Goal: Information Seeking & Learning: Learn about a topic

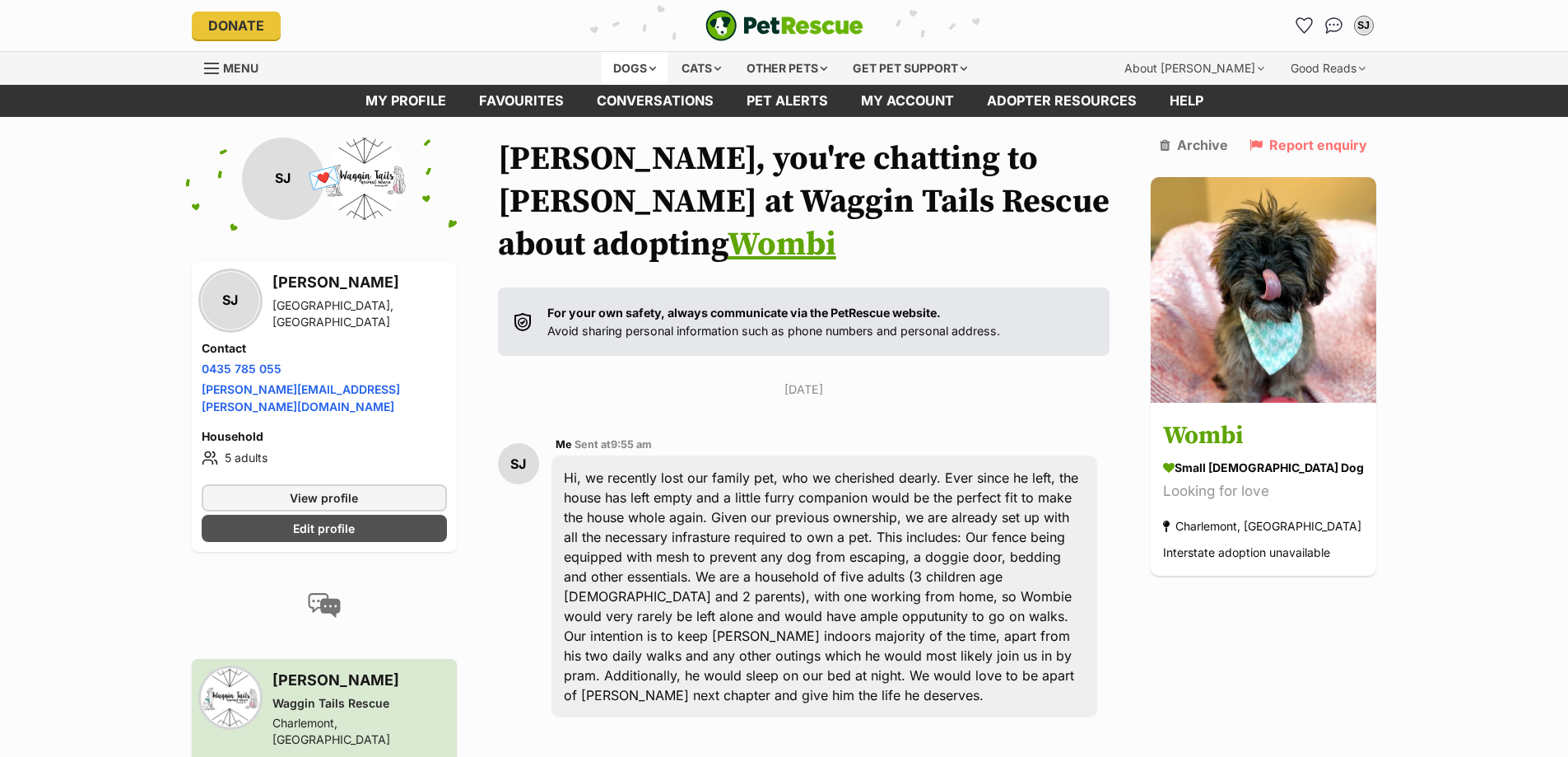
click at [627, 66] on div "Dogs" at bounding box center [634, 68] width 66 height 33
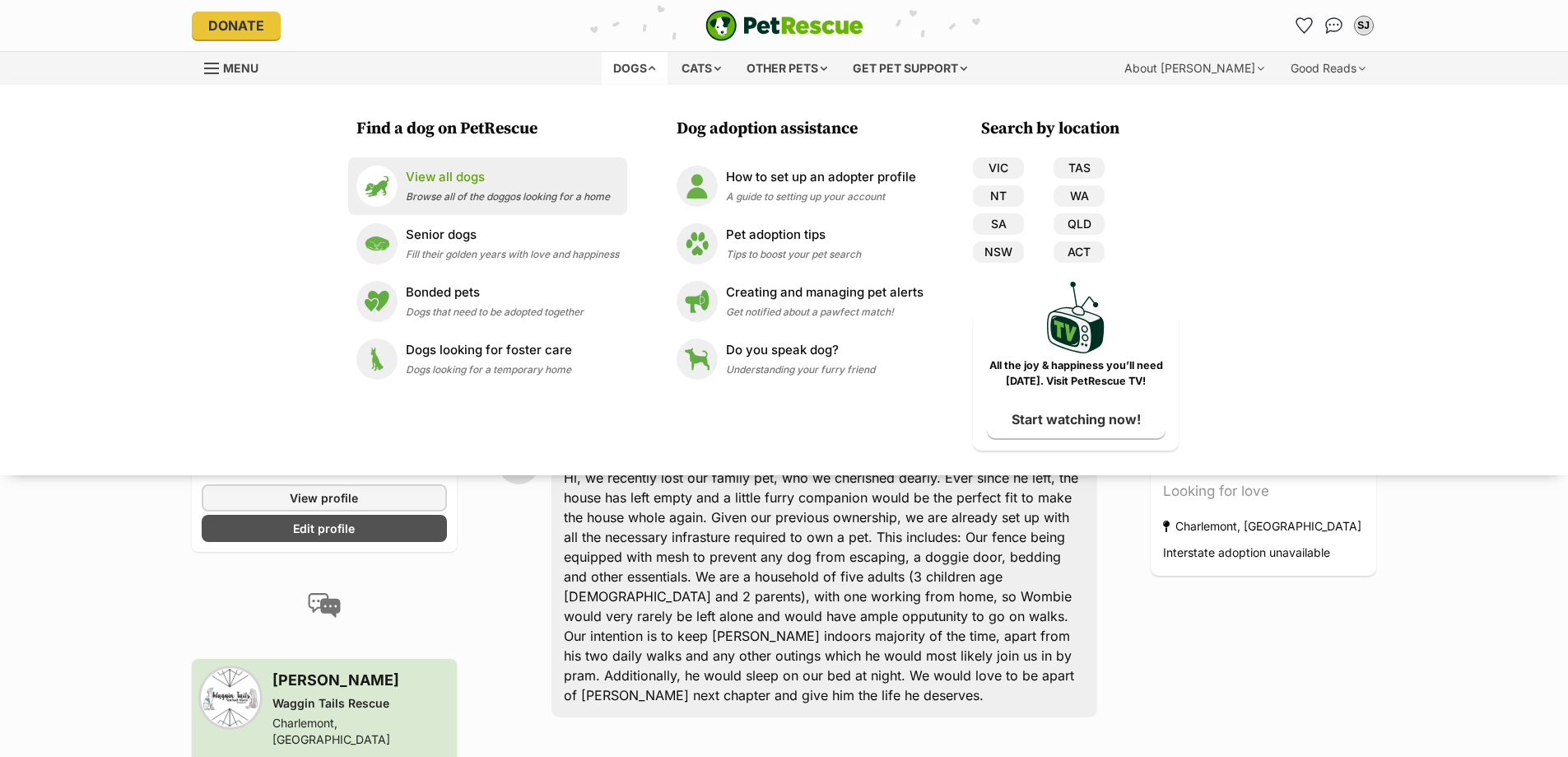
click at [461, 183] on p "View all dogs" at bounding box center [508, 177] width 204 height 19
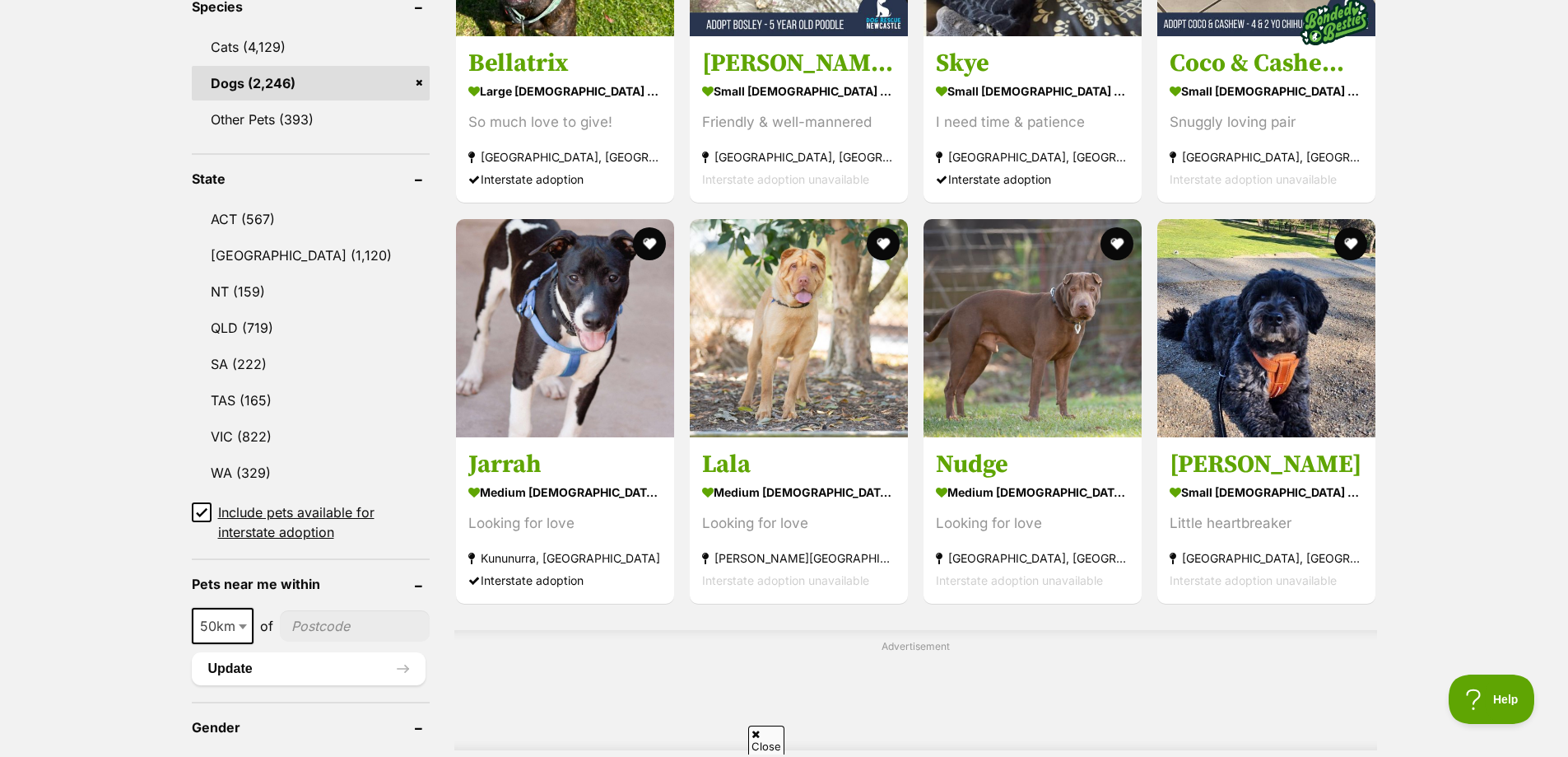
scroll to position [741, 0]
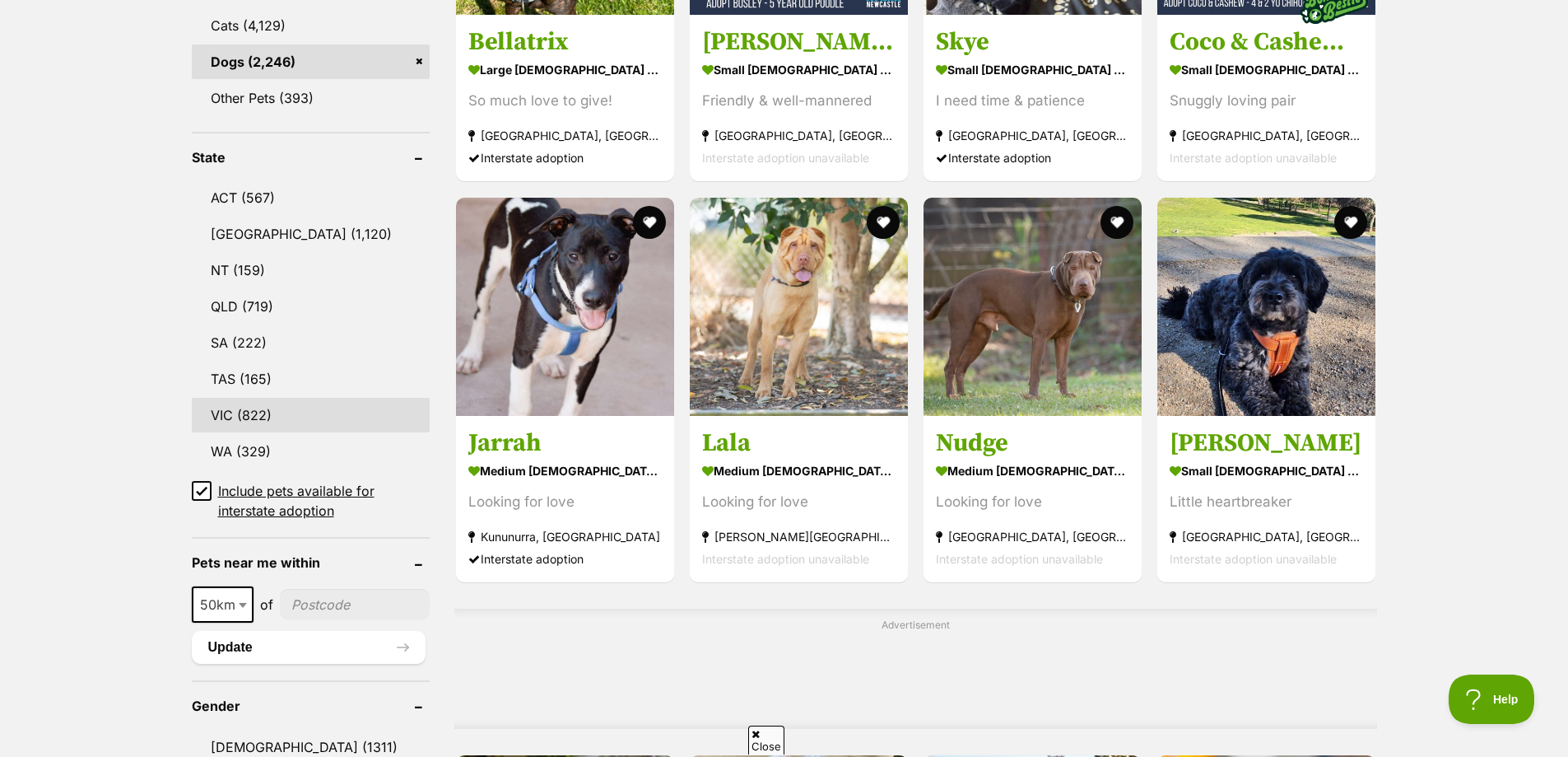
click at [238, 408] on link "VIC (822)" at bounding box center [310, 414] width 238 height 35
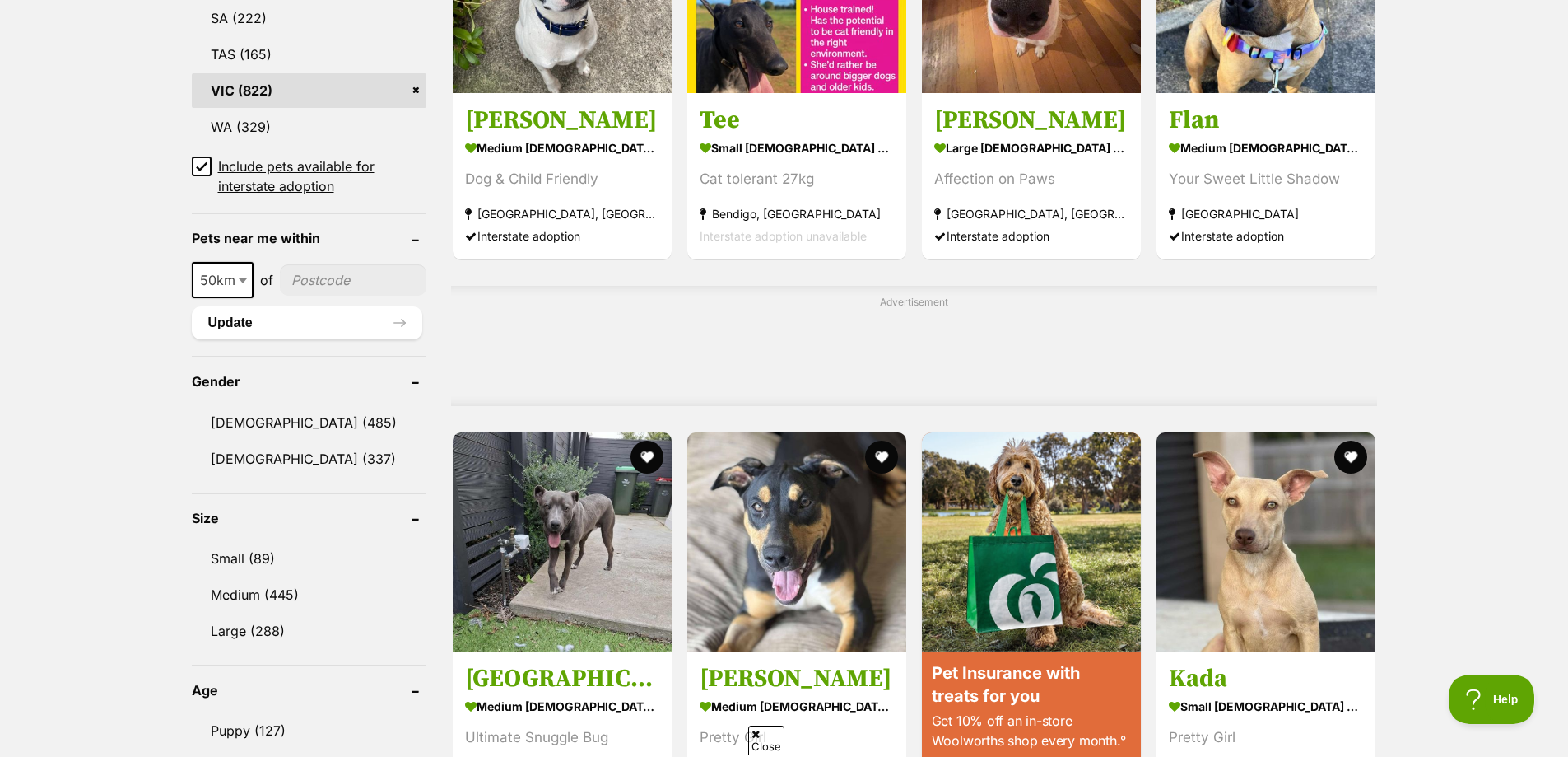
scroll to position [1070, 0]
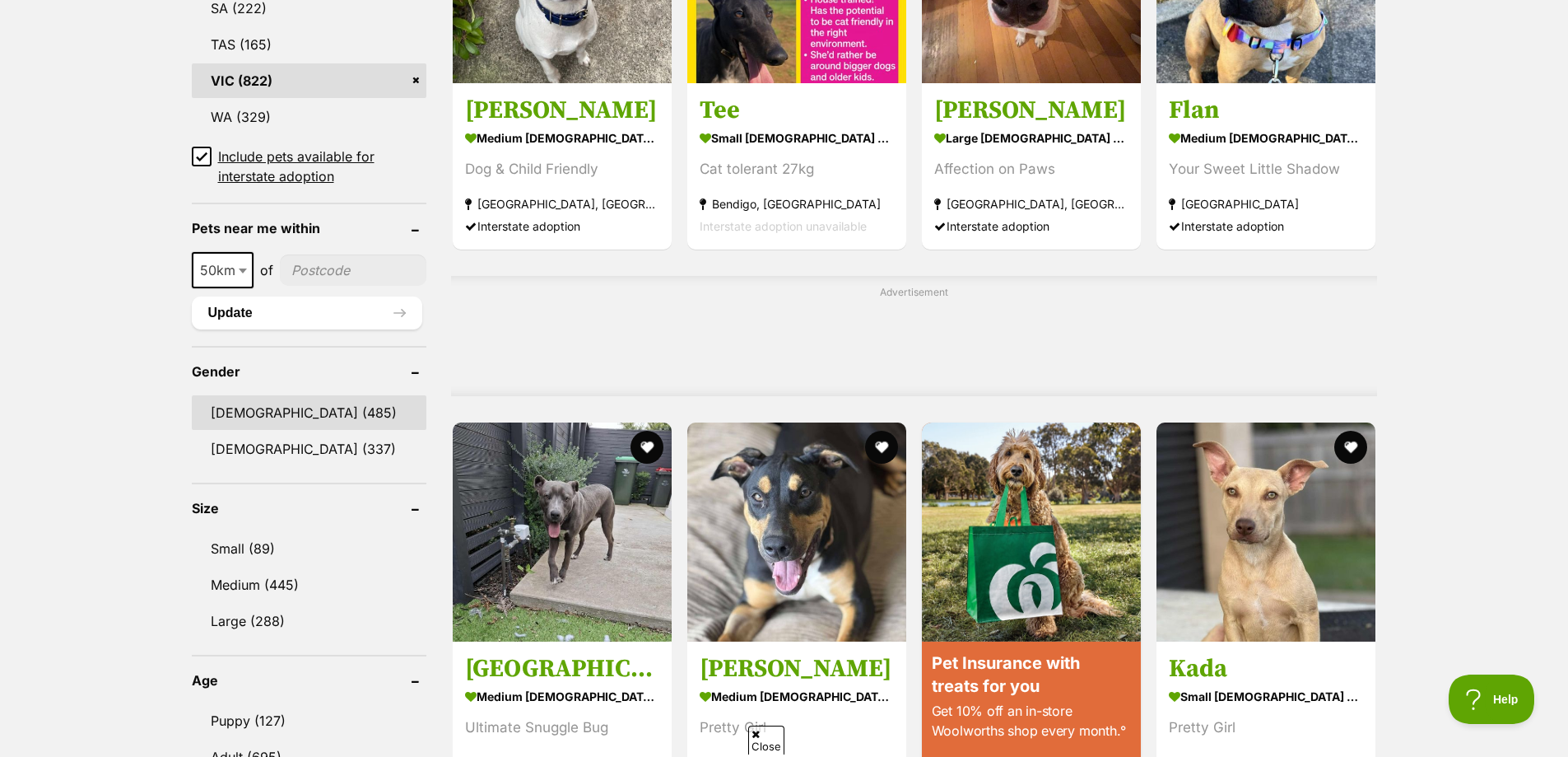
click at [240, 409] on link "[DEMOGRAPHIC_DATA] (485)" at bounding box center [309, 412] width 234 height 35
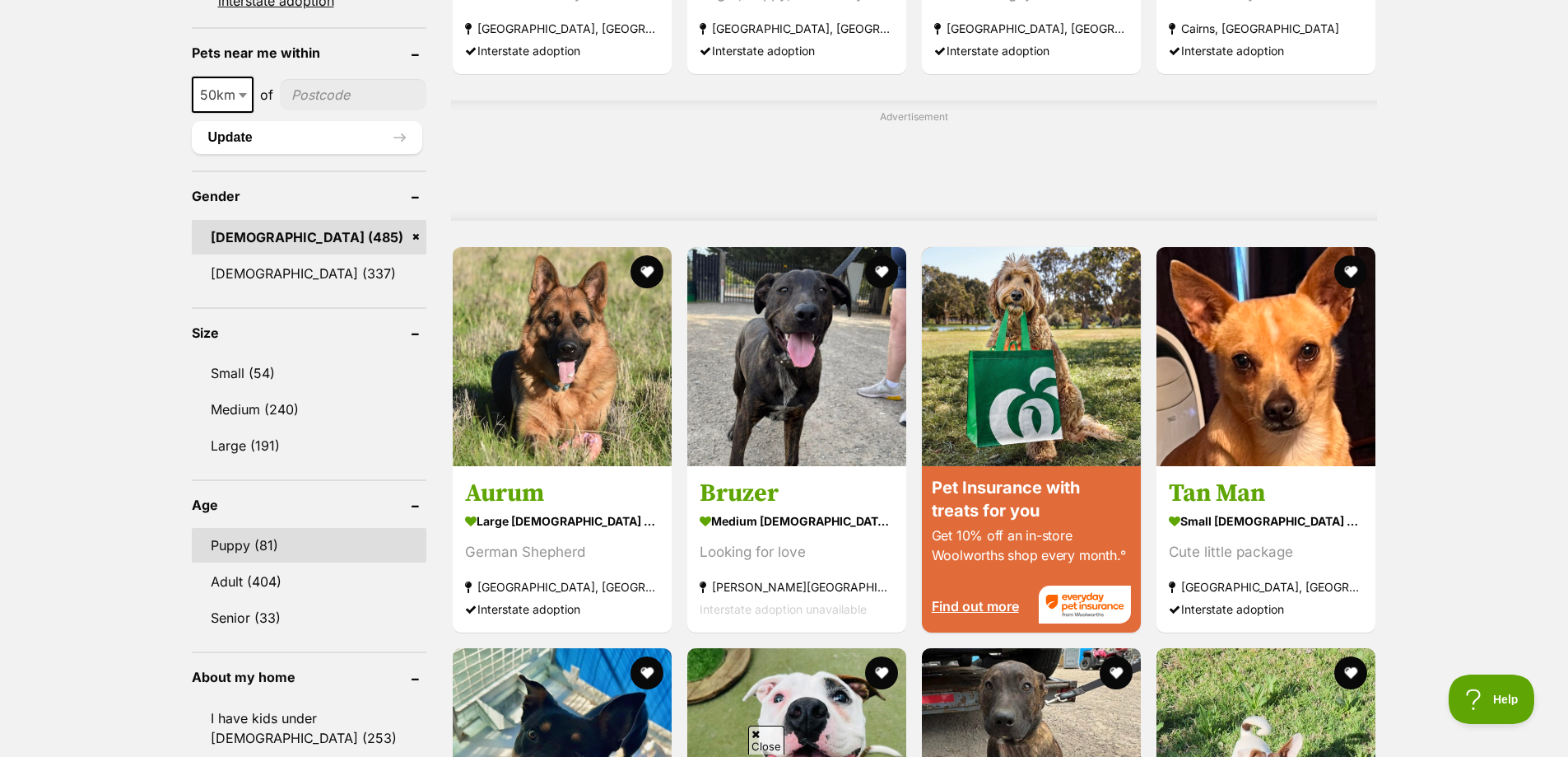
scroll to position [1317, 0]
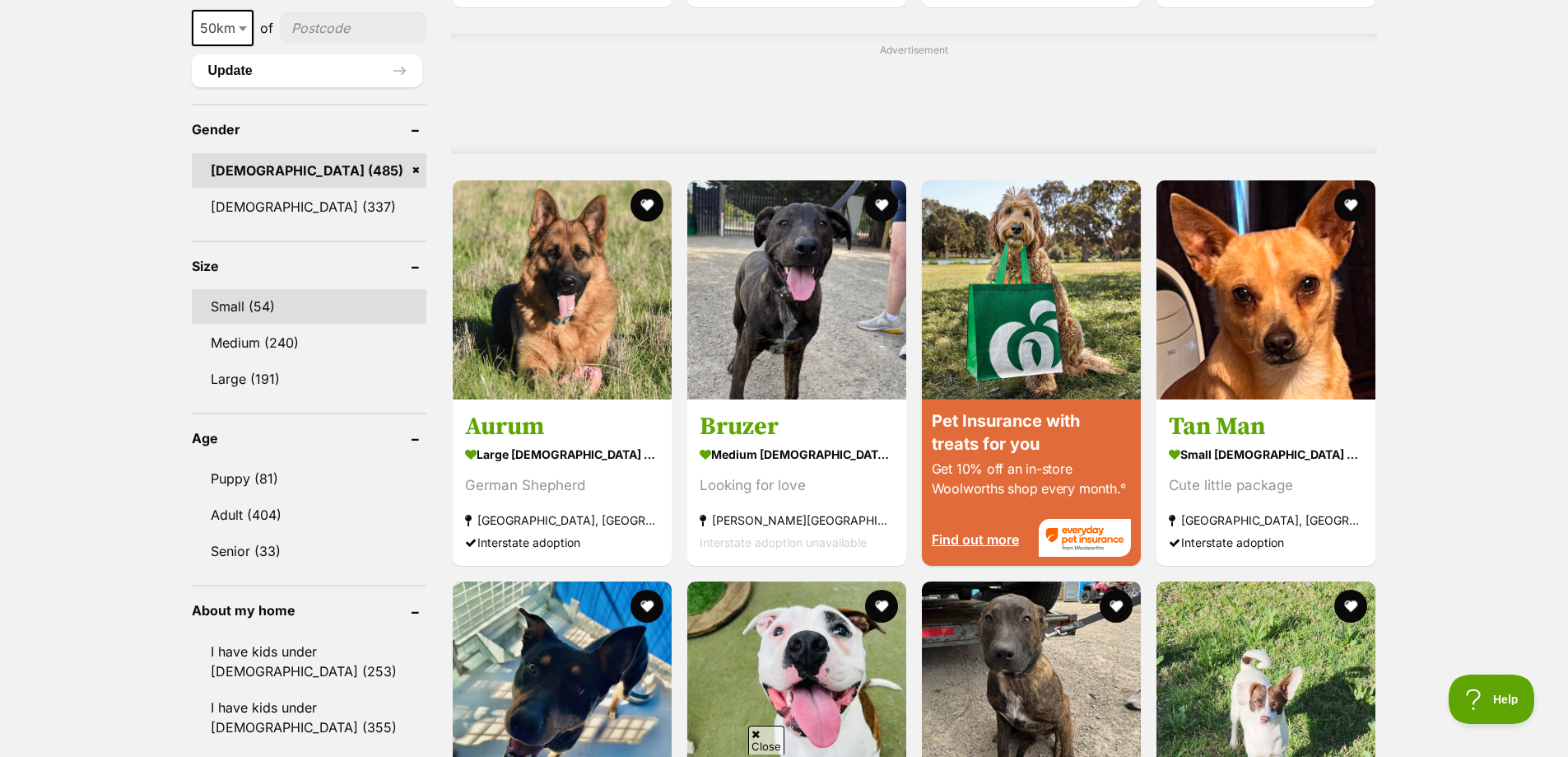
click at [250, 295] on link "Small (54)" at bounding box center [309, 306] width 234 height 35
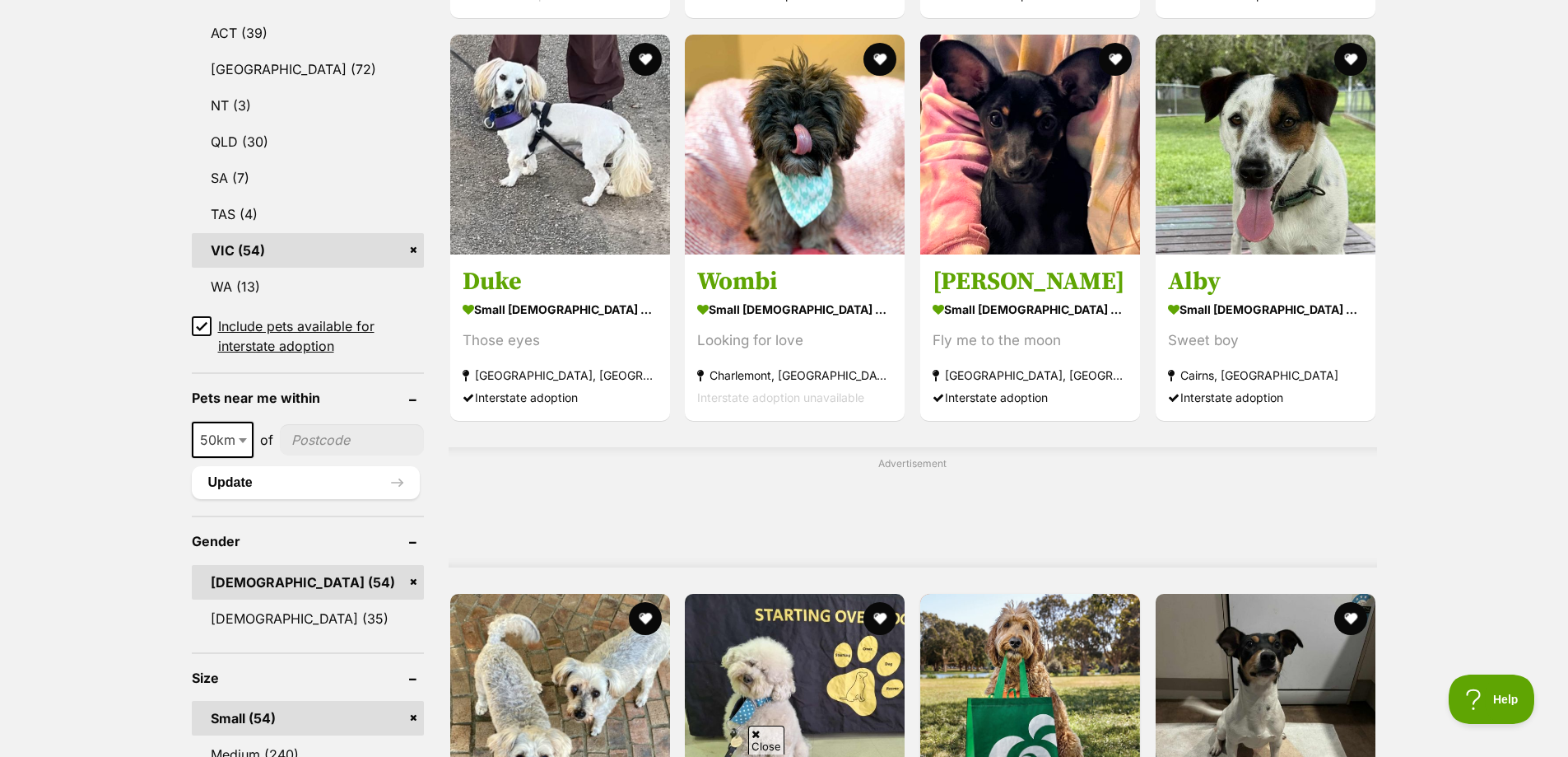
scroll to position [988, 0]
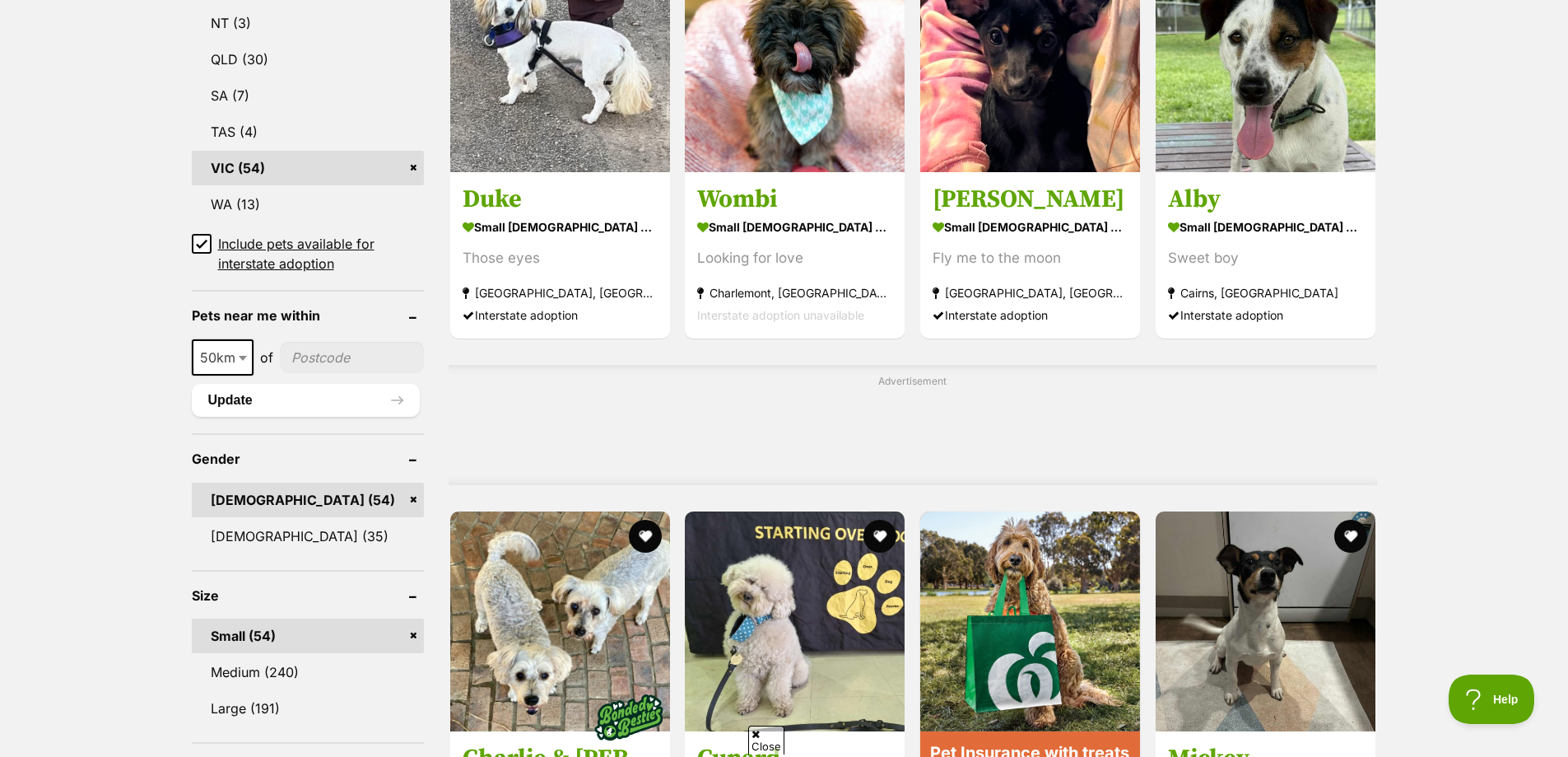
click at [412, 496] on link "Male (54)" at bounding box center [307, 500] width 232 height 35
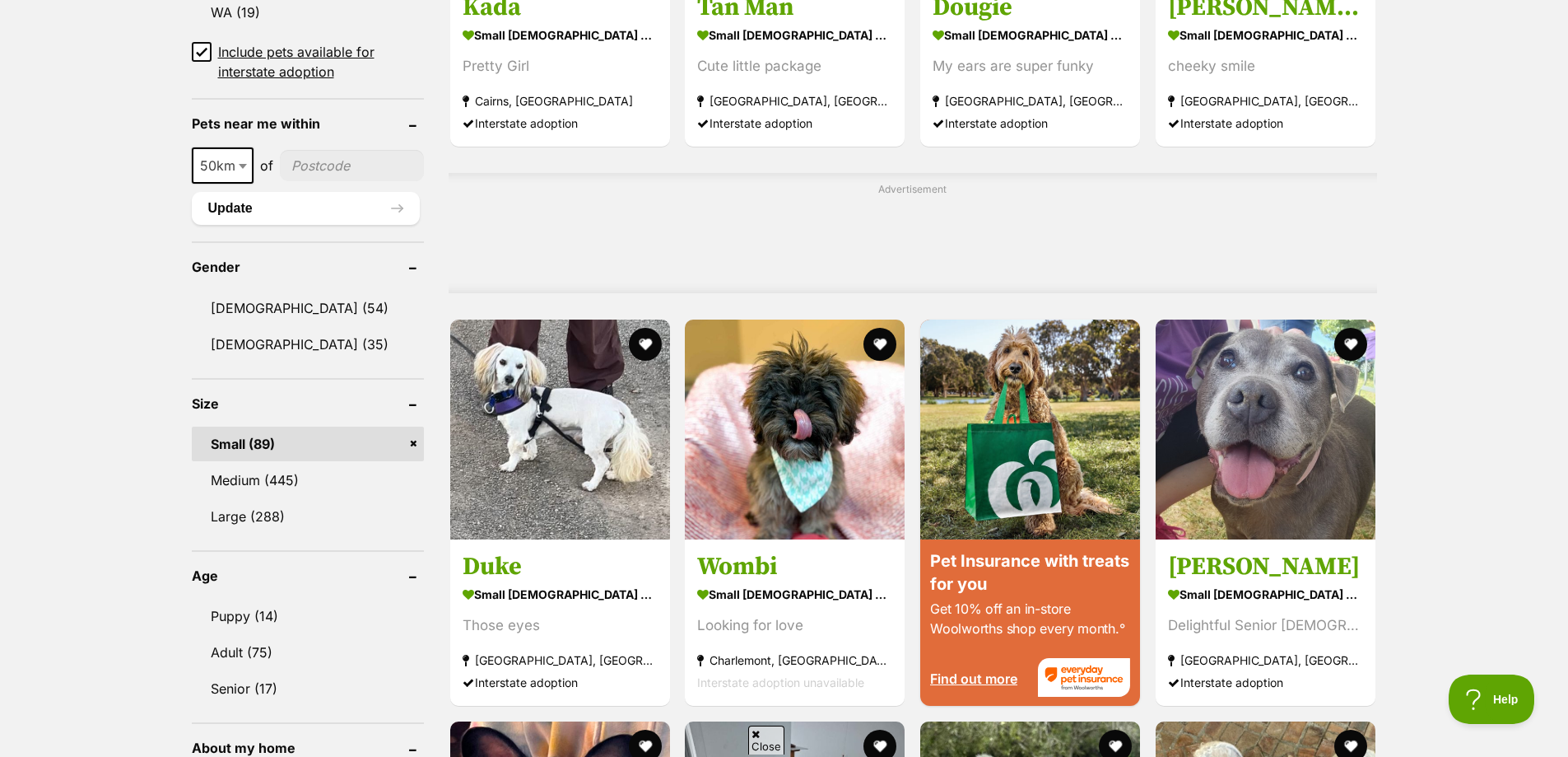
scroll to position [1236, 0]
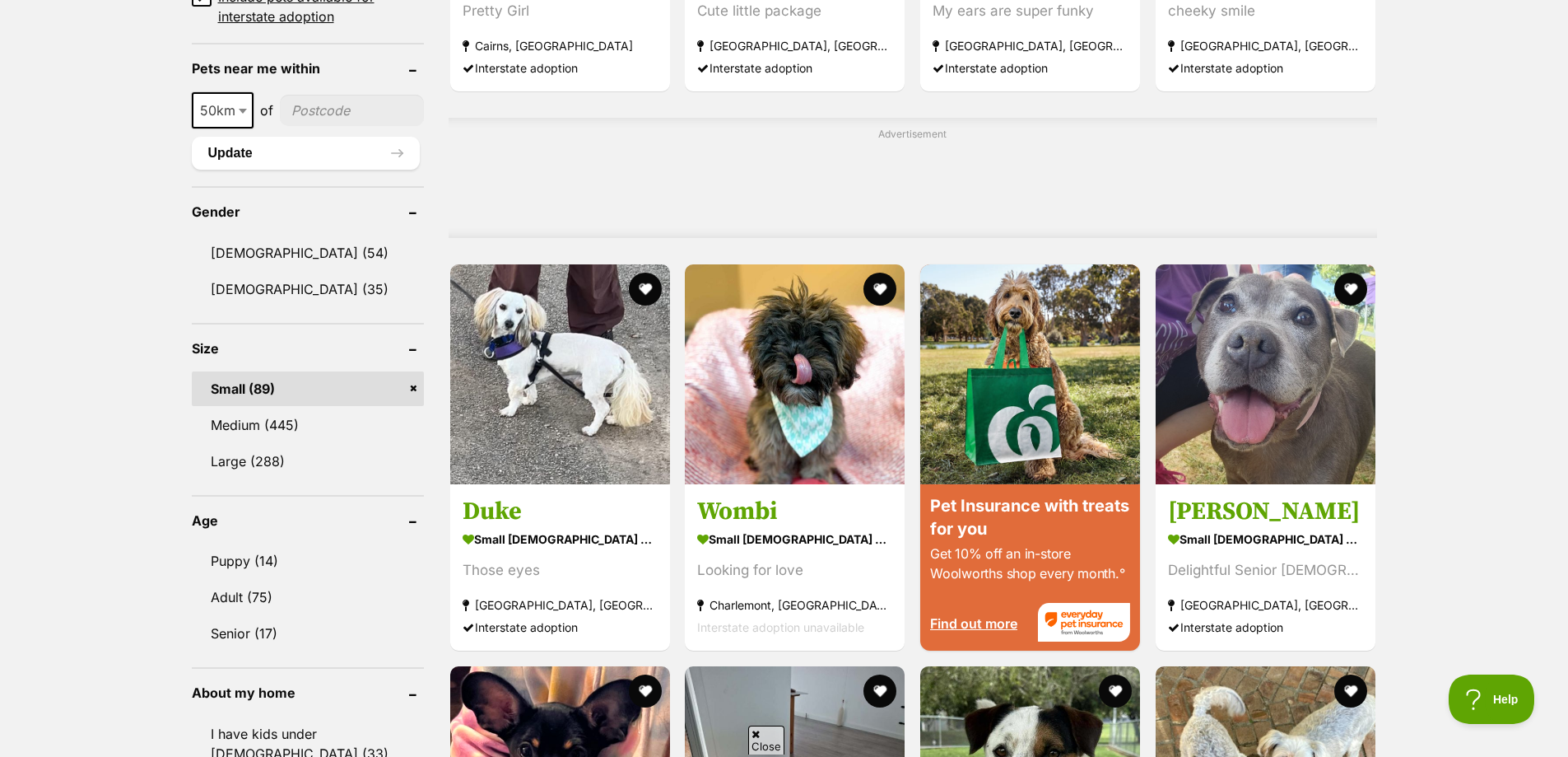
click at [304, 390] on link "Small (89)" at bounding box center [307, 388] width 232 height 35
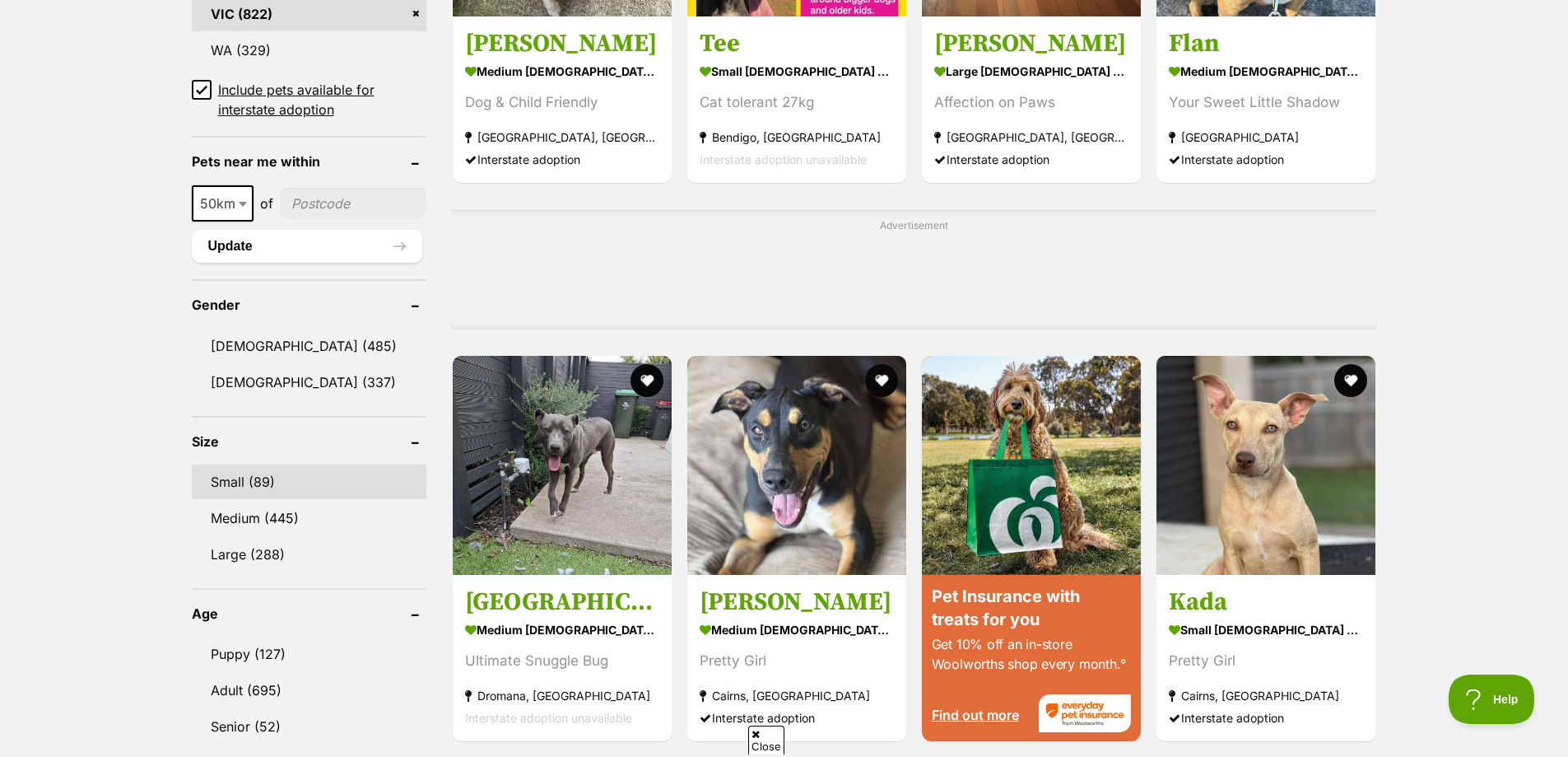
scroll to position [1153, 0]
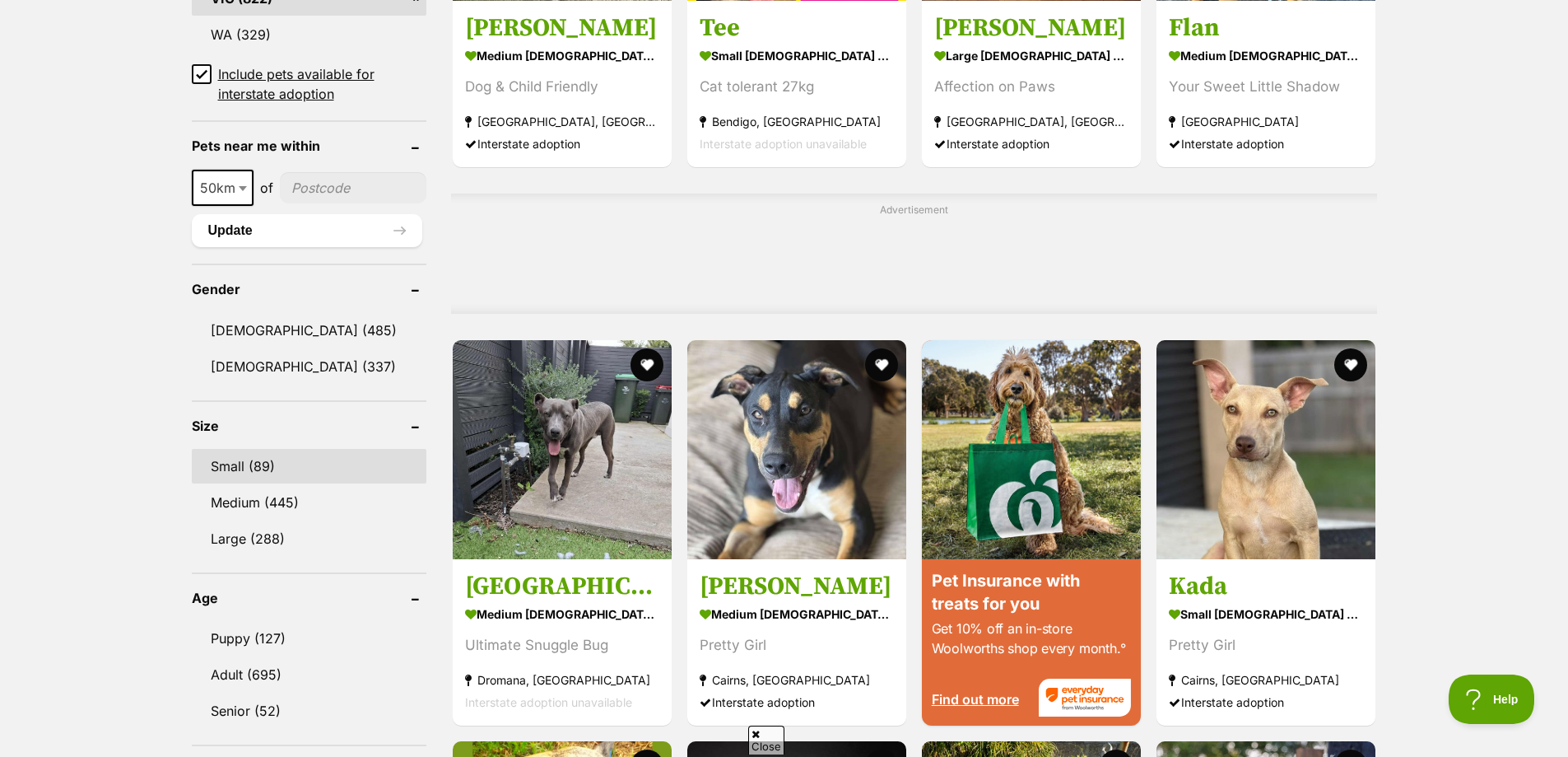
click at [245, 462] on link "Small (89)" at bounding box center [309, 466] width 234 height 35
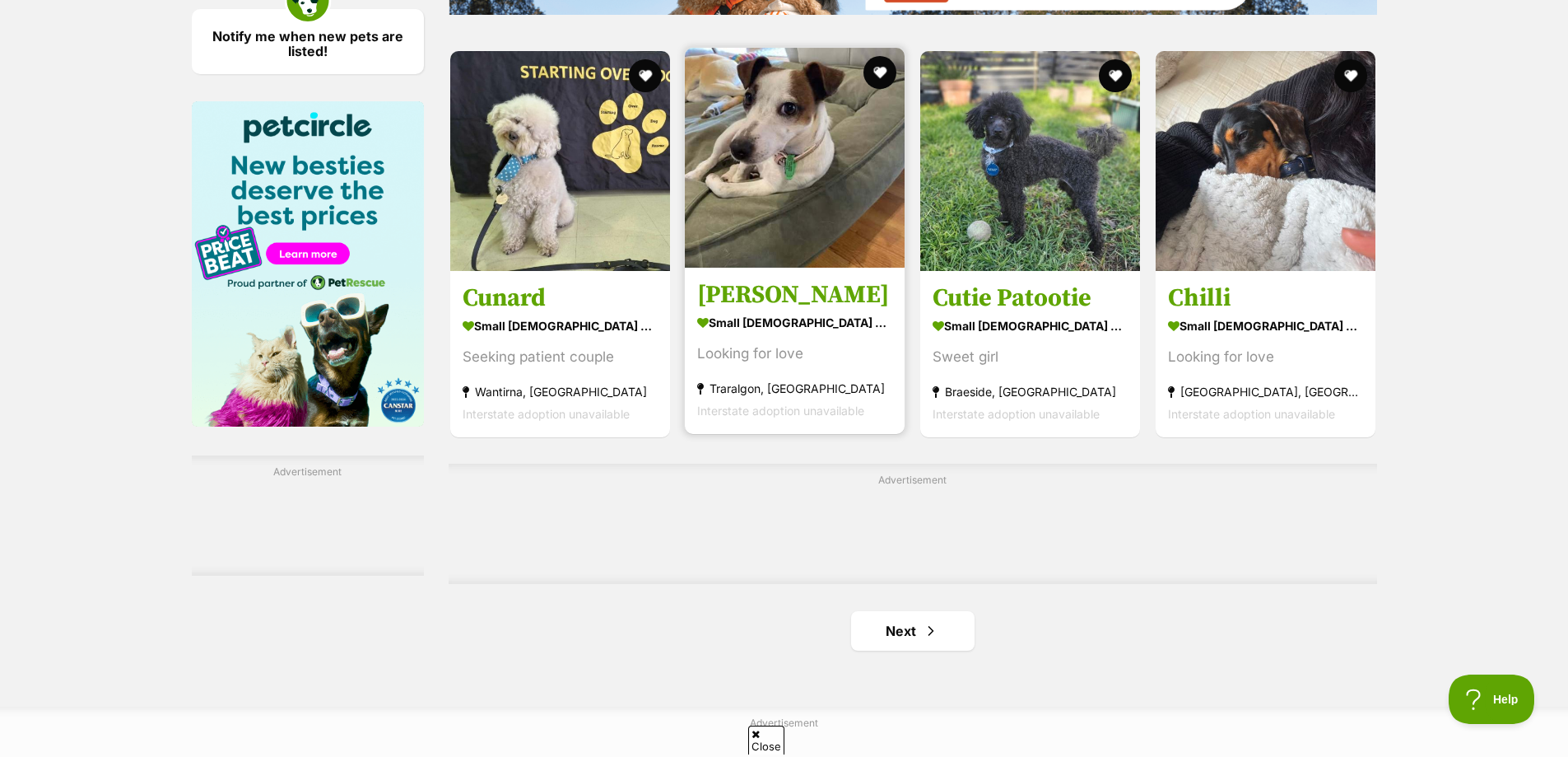
scroll to position [2553, 0]
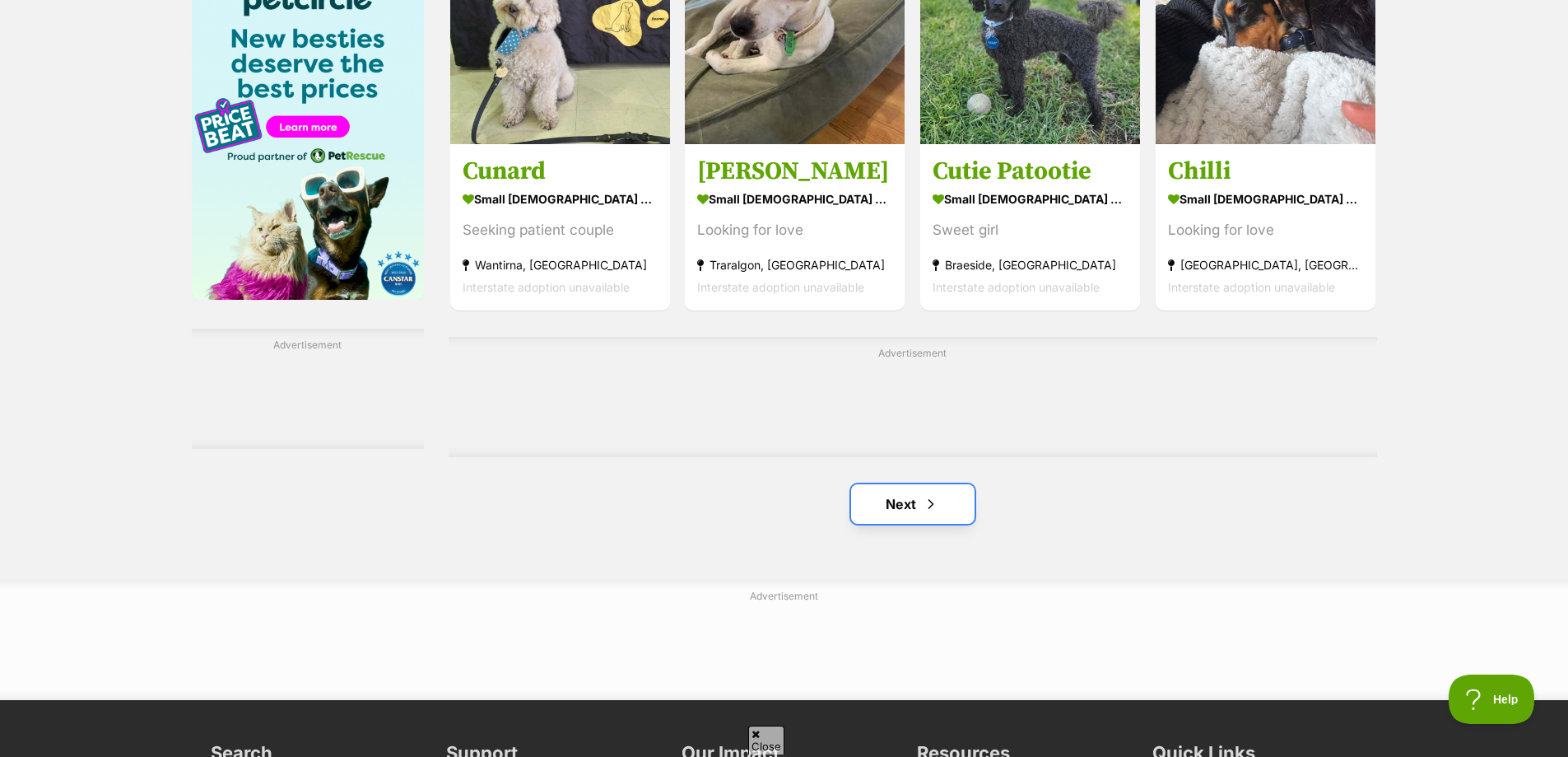
click at [899, 498] on link "Next" at bounding box center [913, 504] width 123 height 40
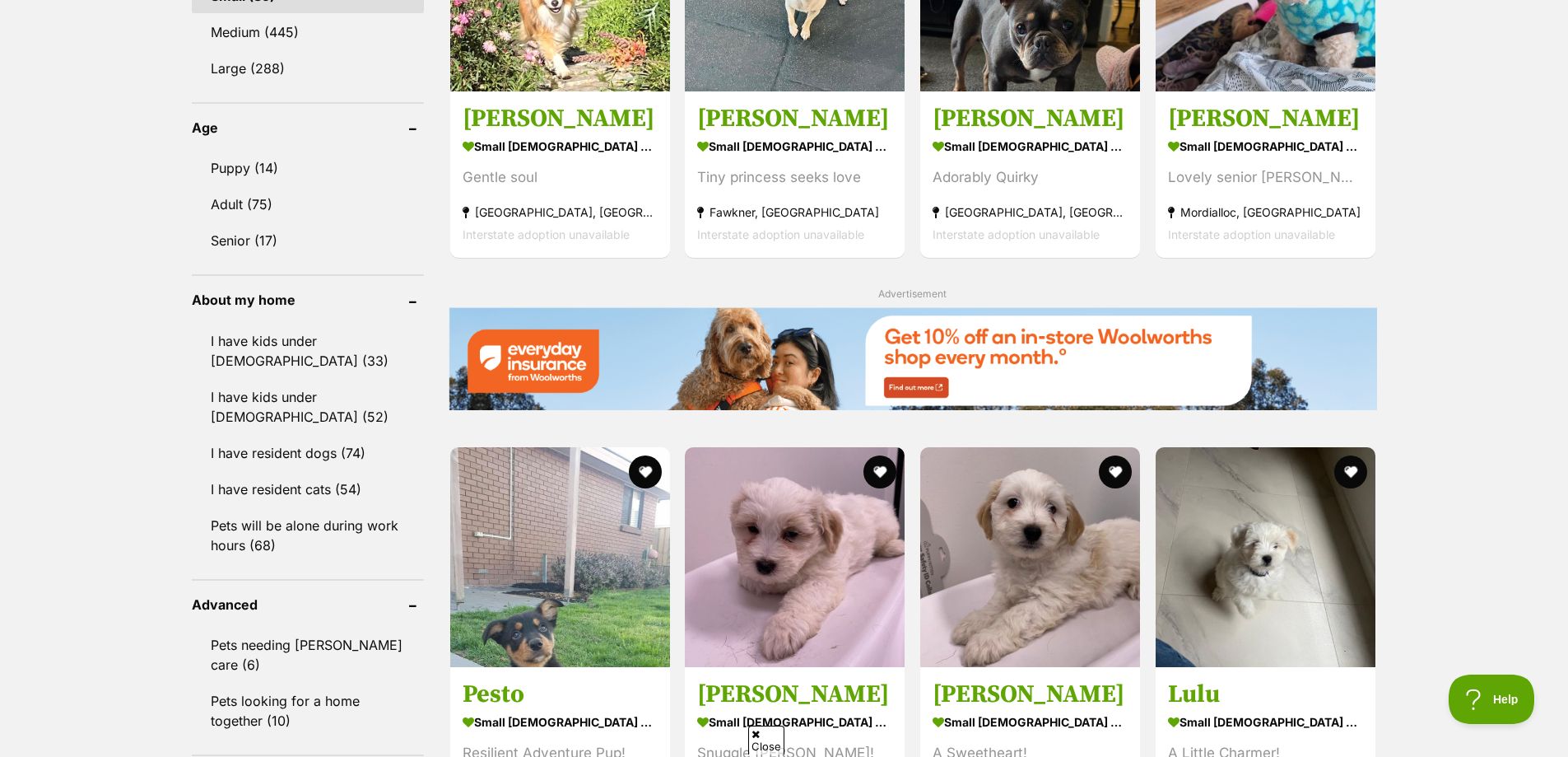
scroll to position [1729, 0]
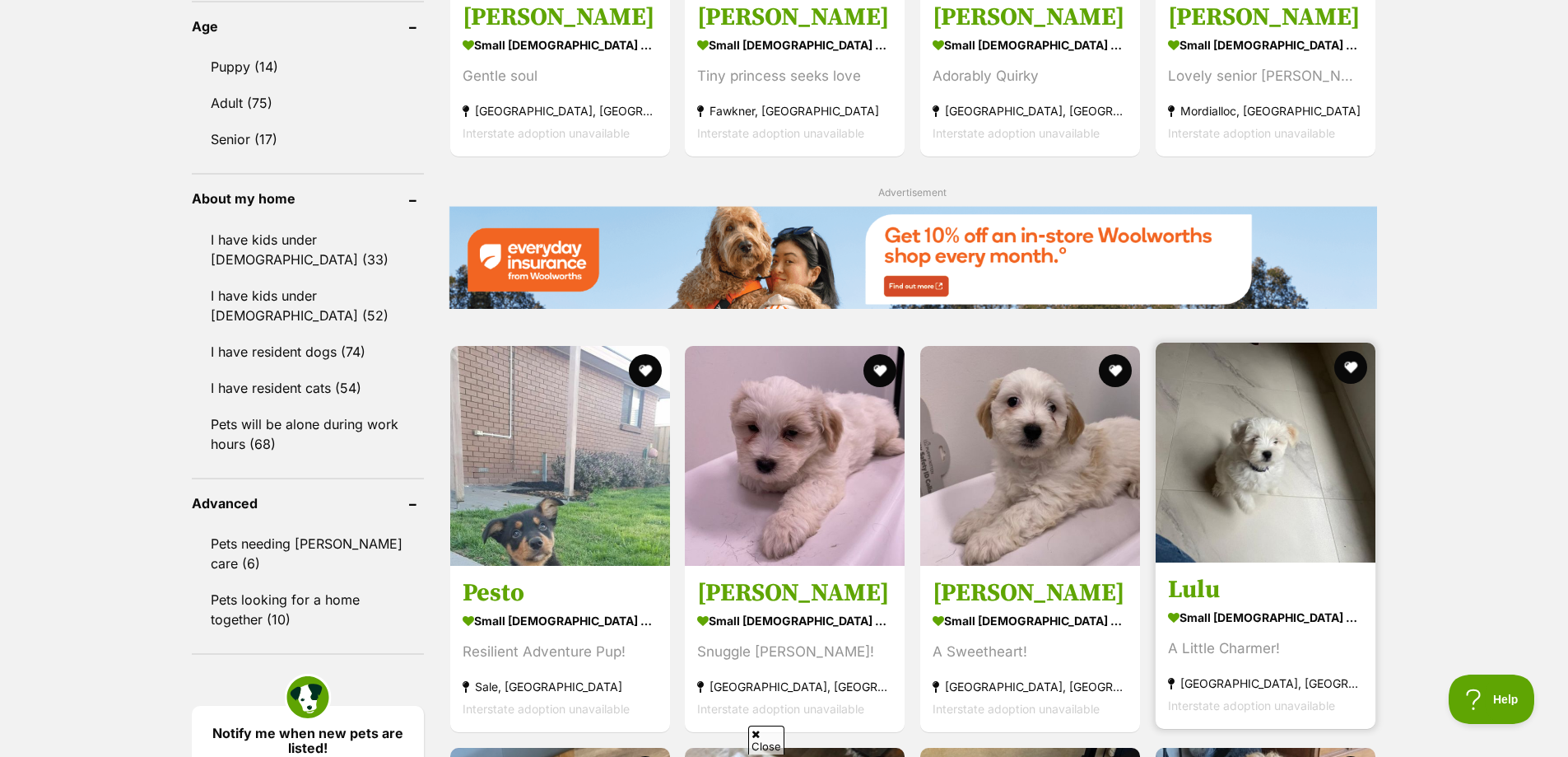
click at [1209, 587] on h3 "Lulu" at bounding box center [1265, 589] width 195 height 31
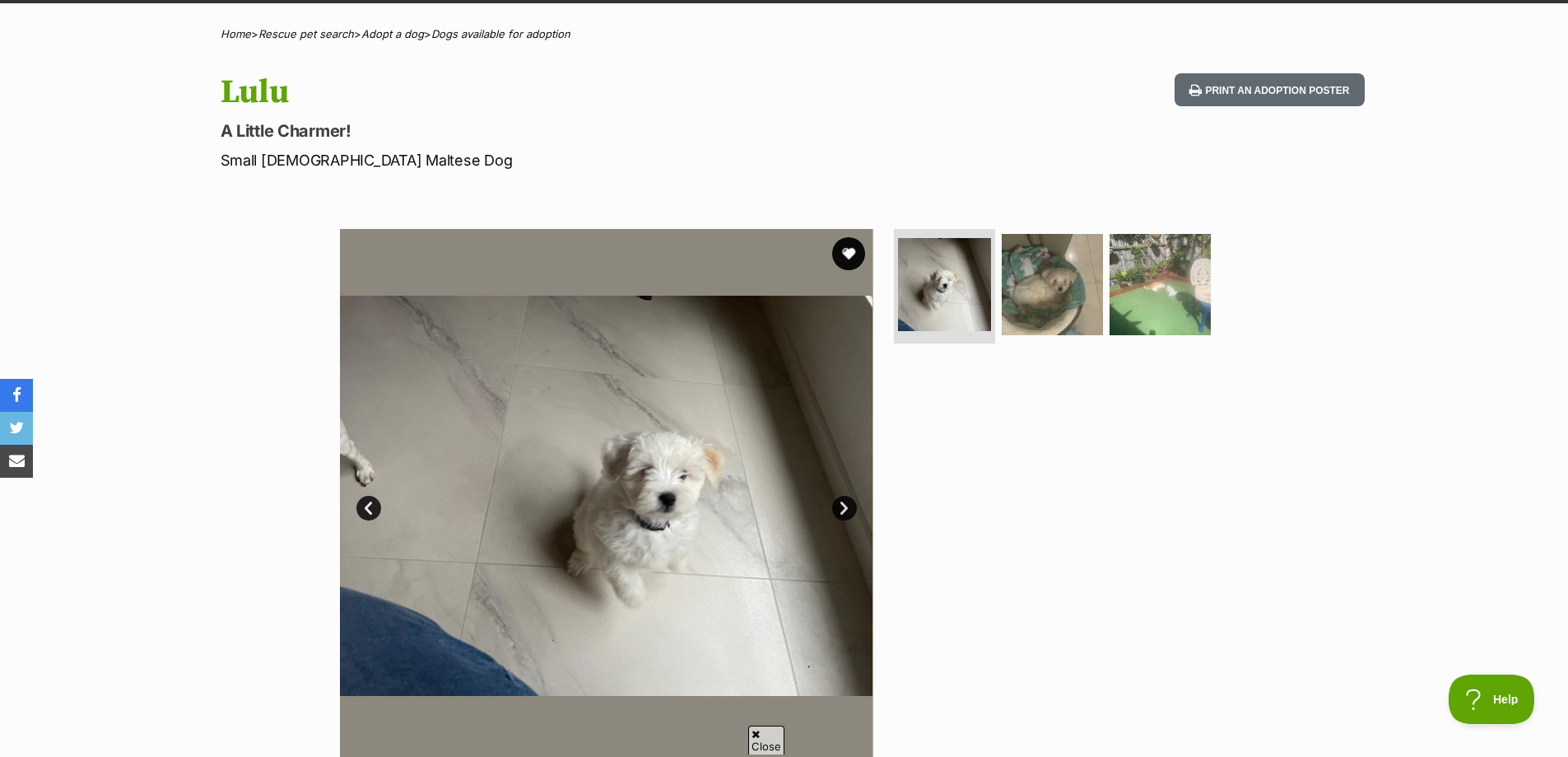
scroll to position [83, 0]
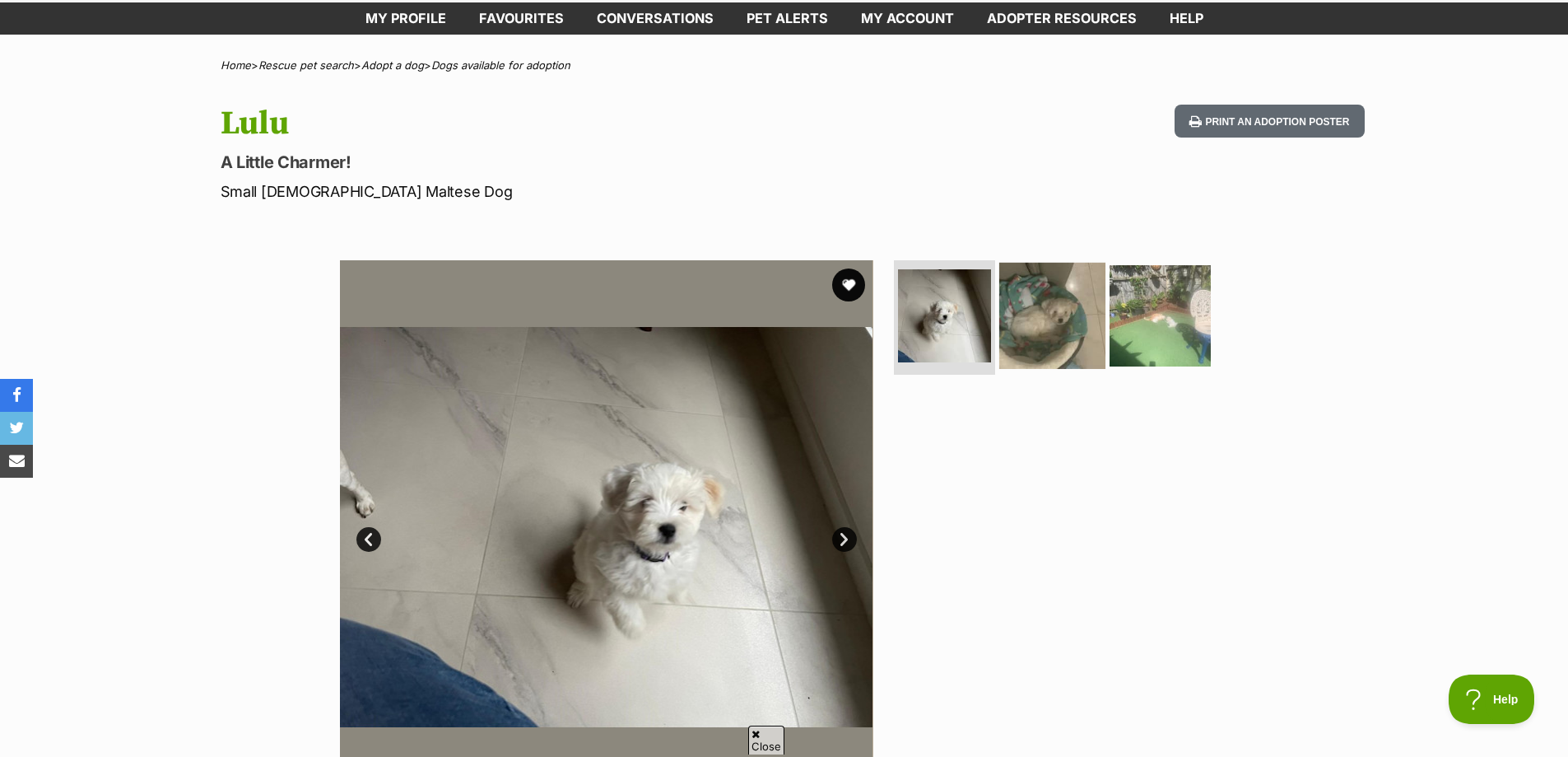
click at [1040, 333] on img at bounding box center [1053, 315] width 106 height 106
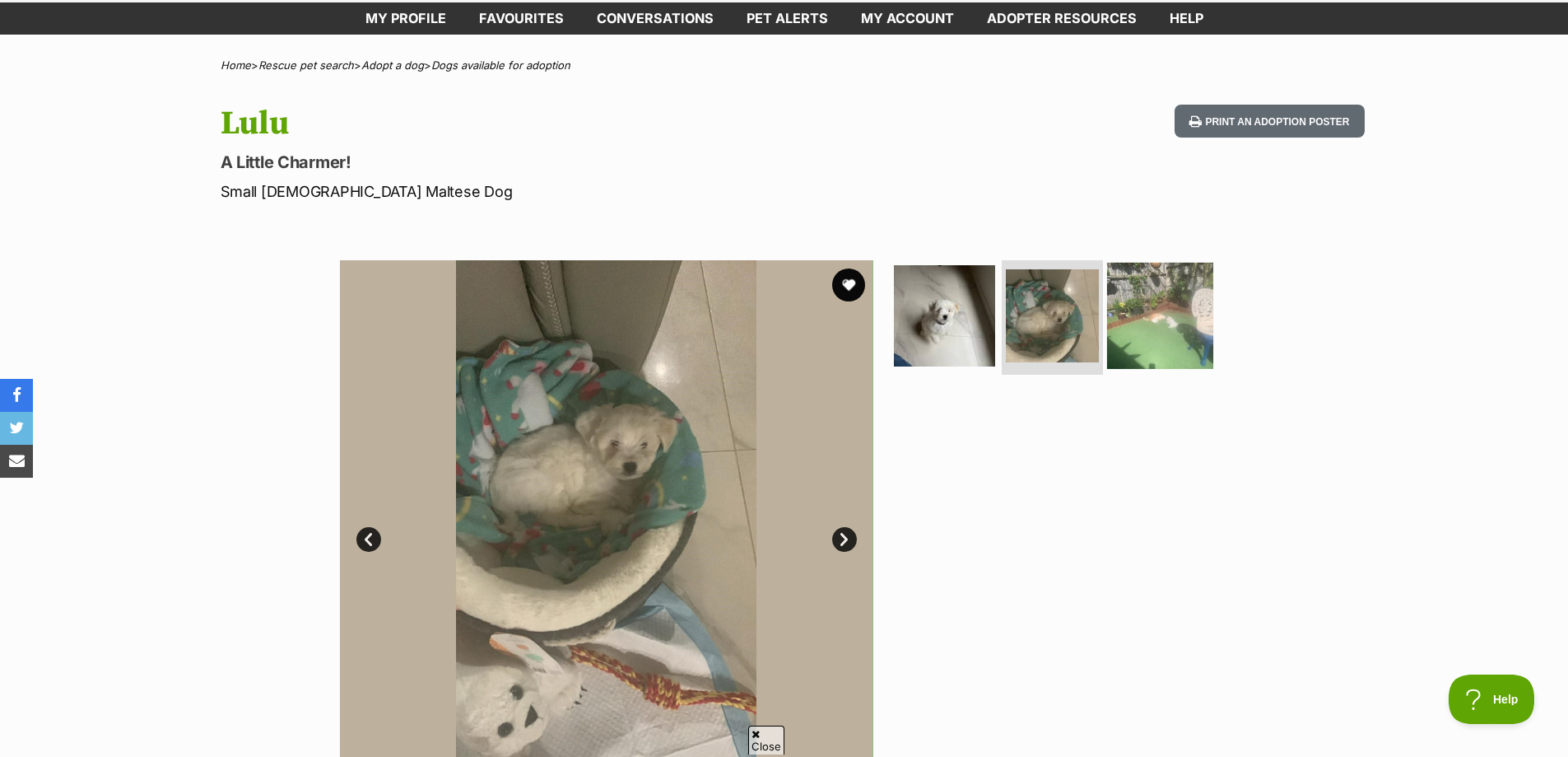
click at [1162, 325] on img at bounding box center [1160, 315] width 106 height 106
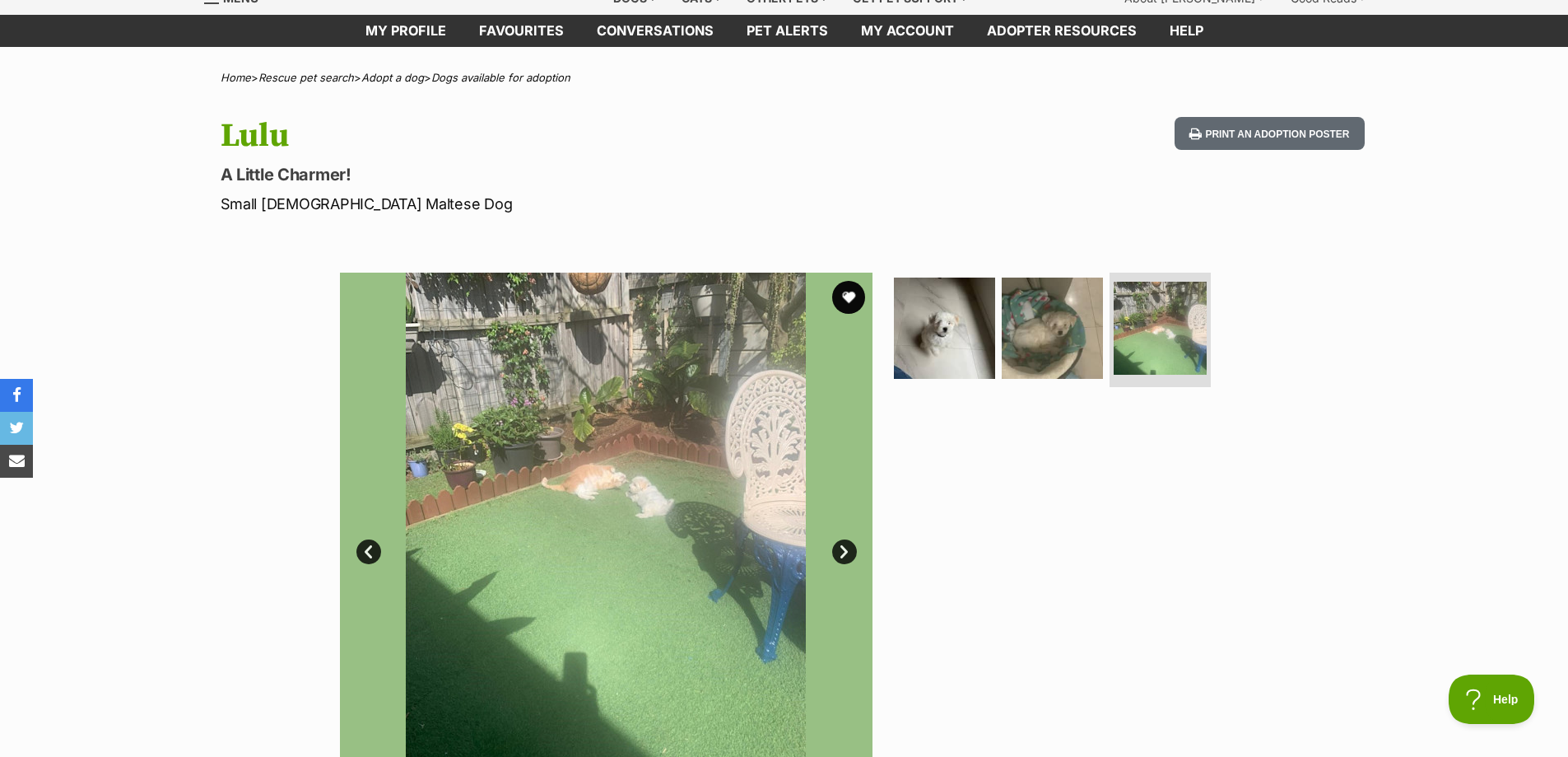
scroll to position [0, 0]
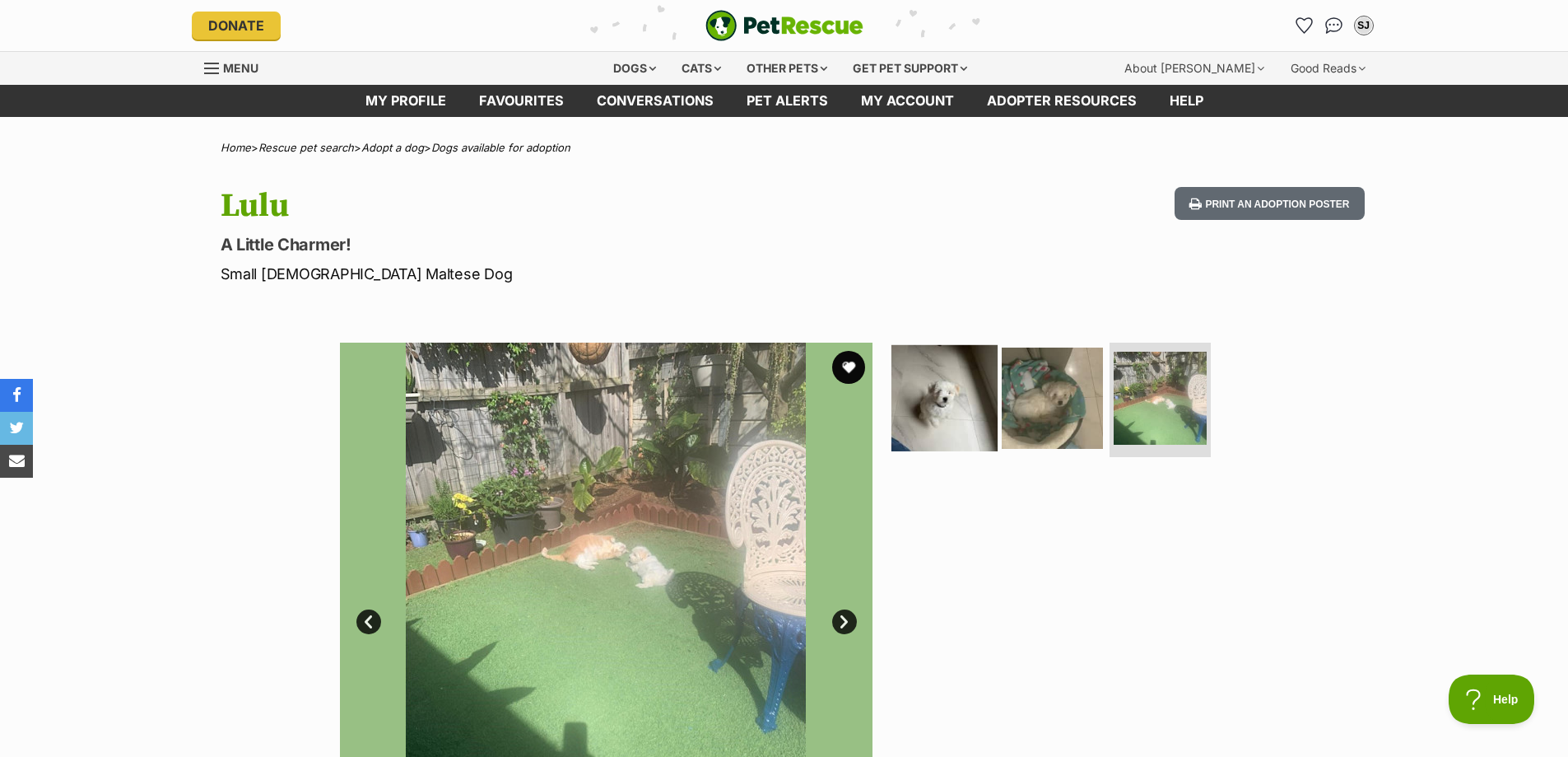
click at [951, 400] on img at bounding box center [945, 397] width 106 height 106
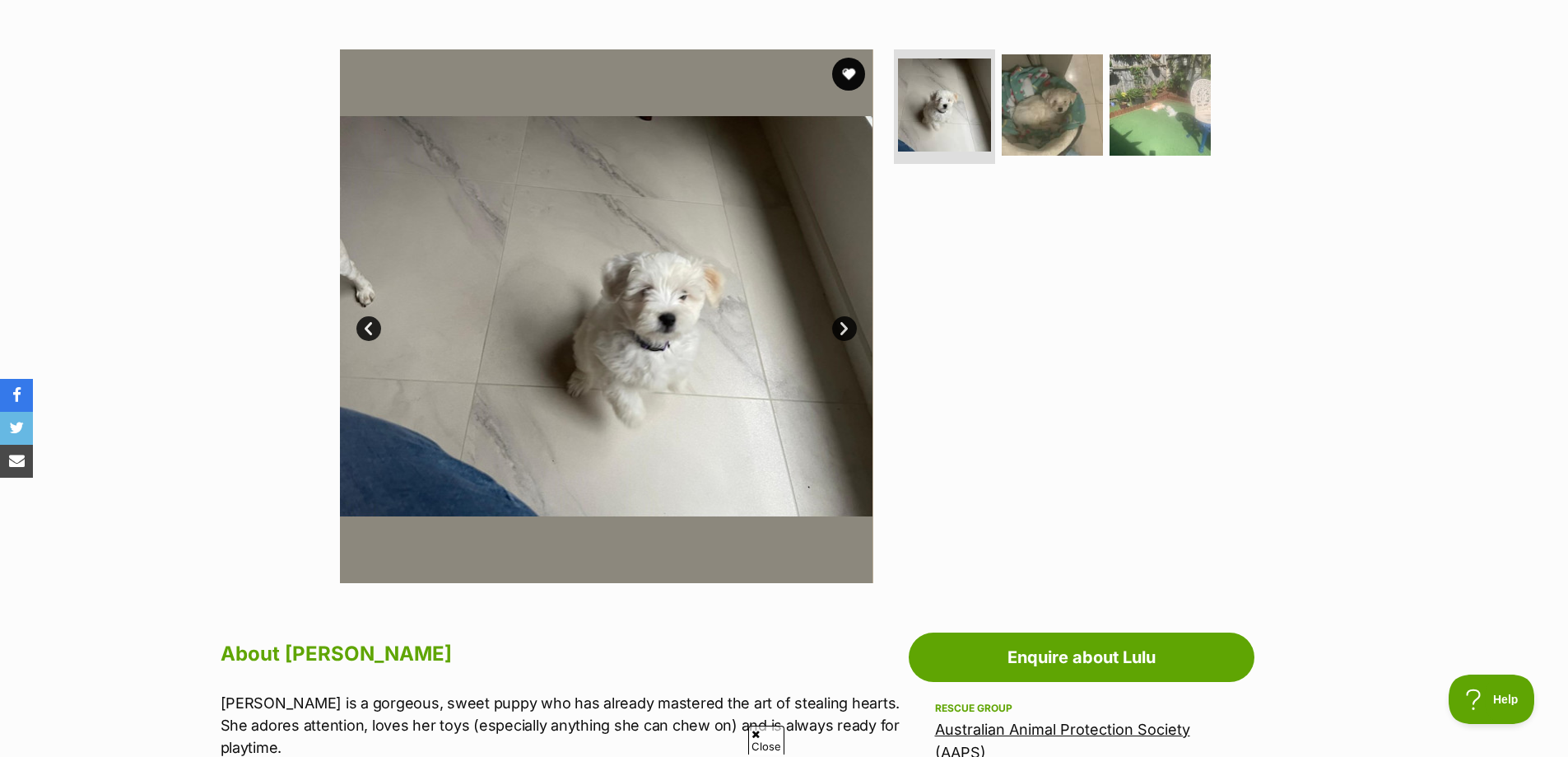
scroll to position [247, 0]
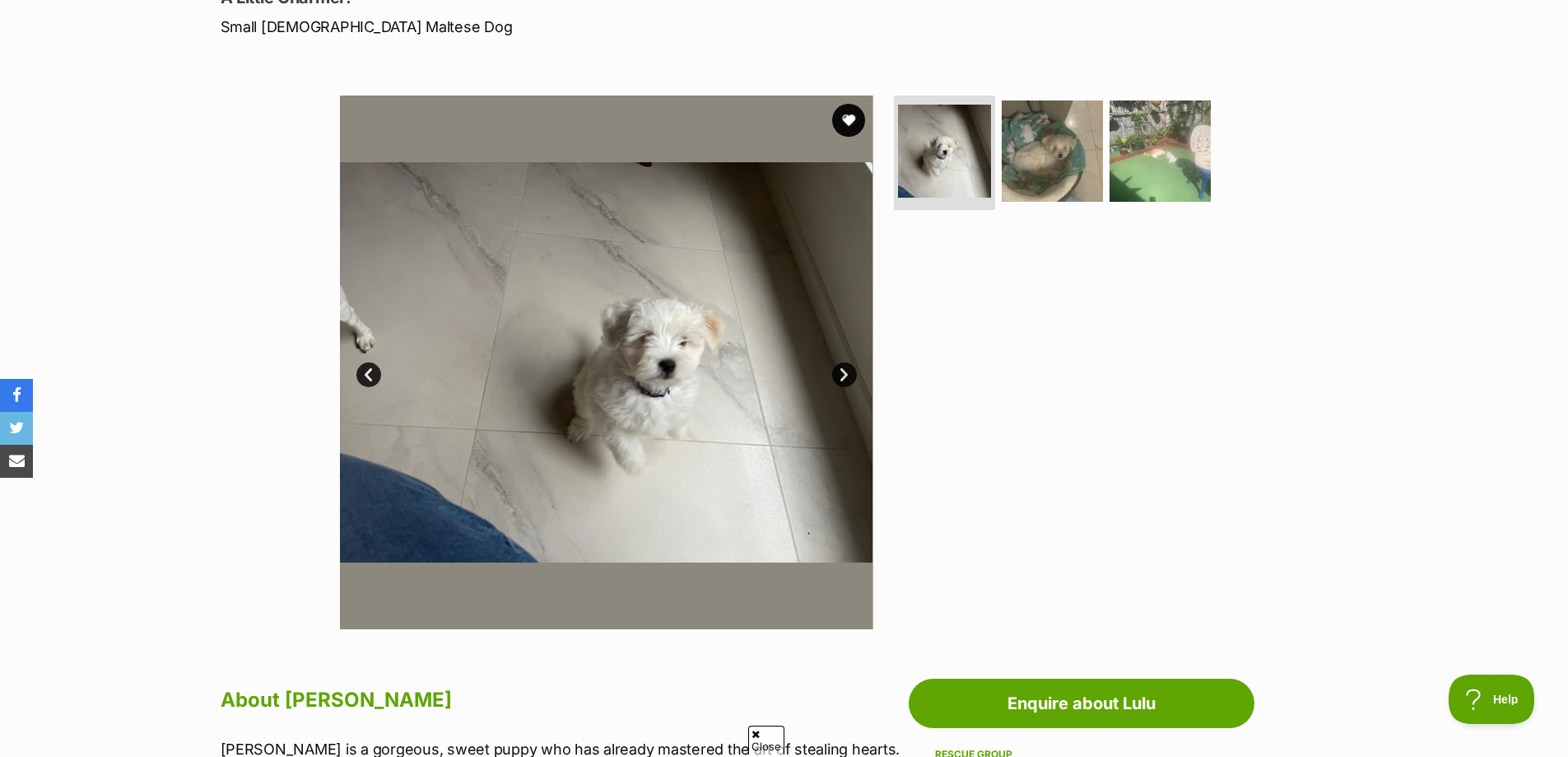
click at [843, 376] on link "Next" at bounding box center [843, 374] width 24 height 24
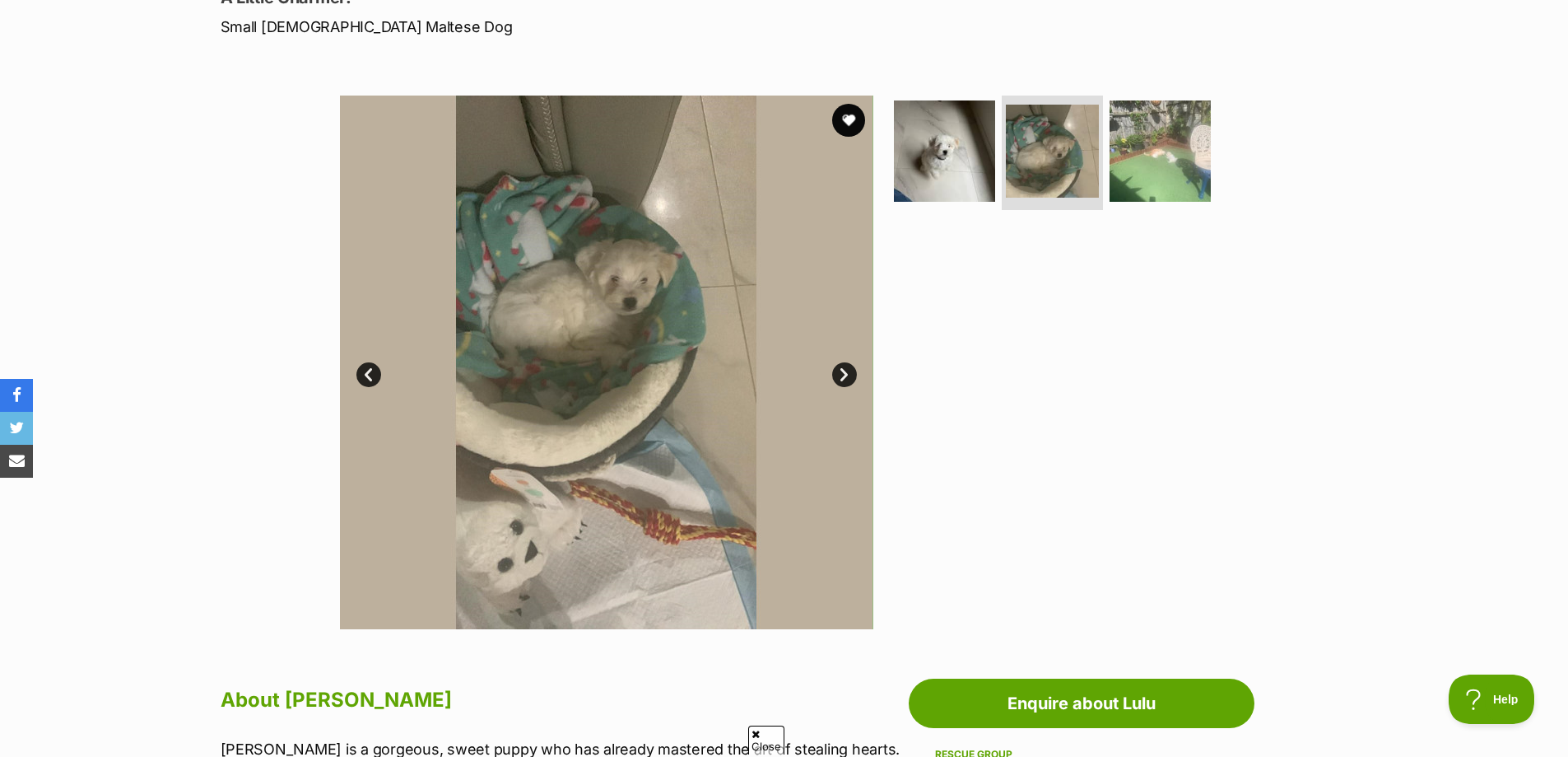
click at [843, 376] on link "Next" at bounding box center [843, 374] width 24 height 24
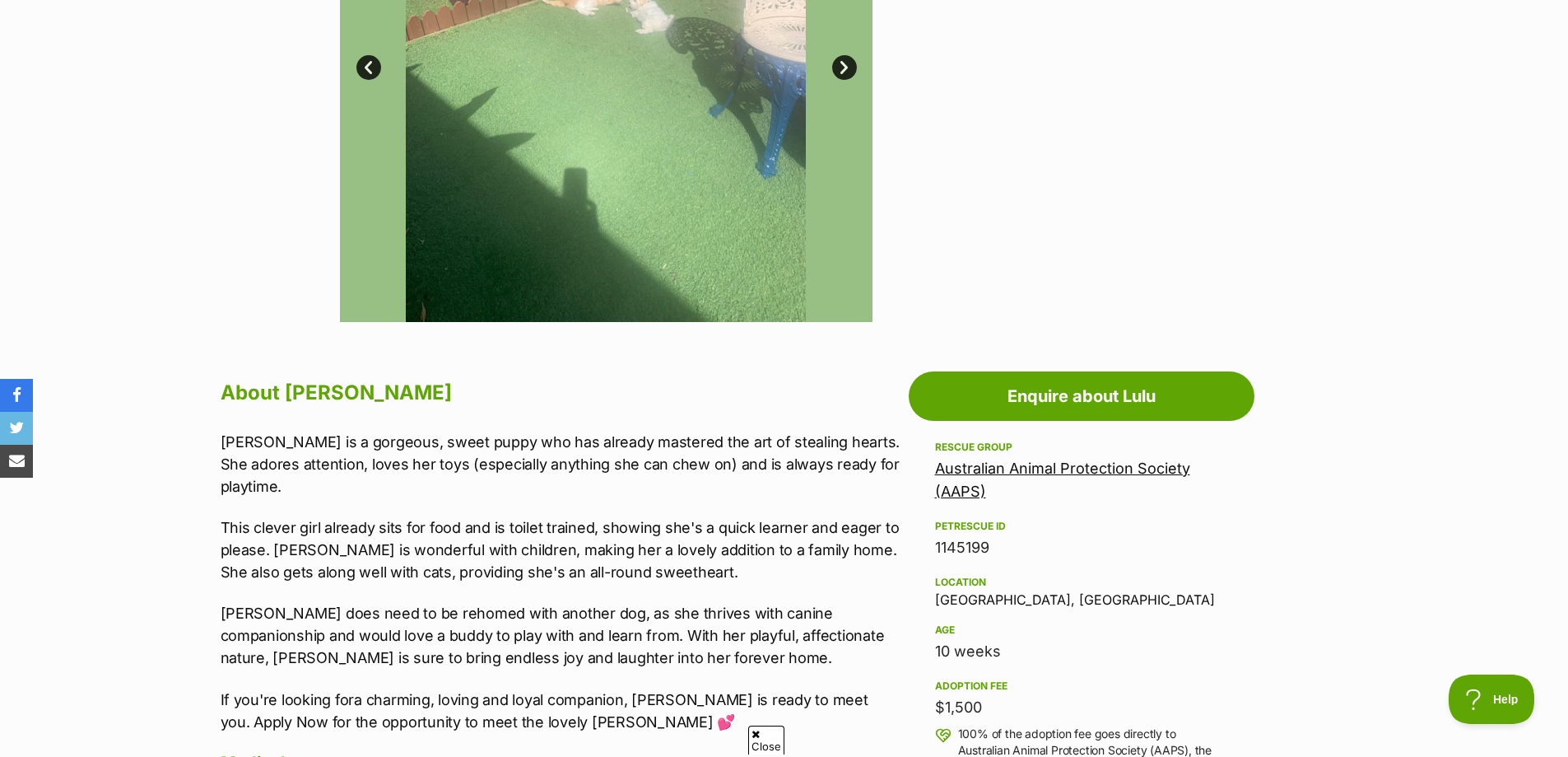
scroll to position [659, 0]
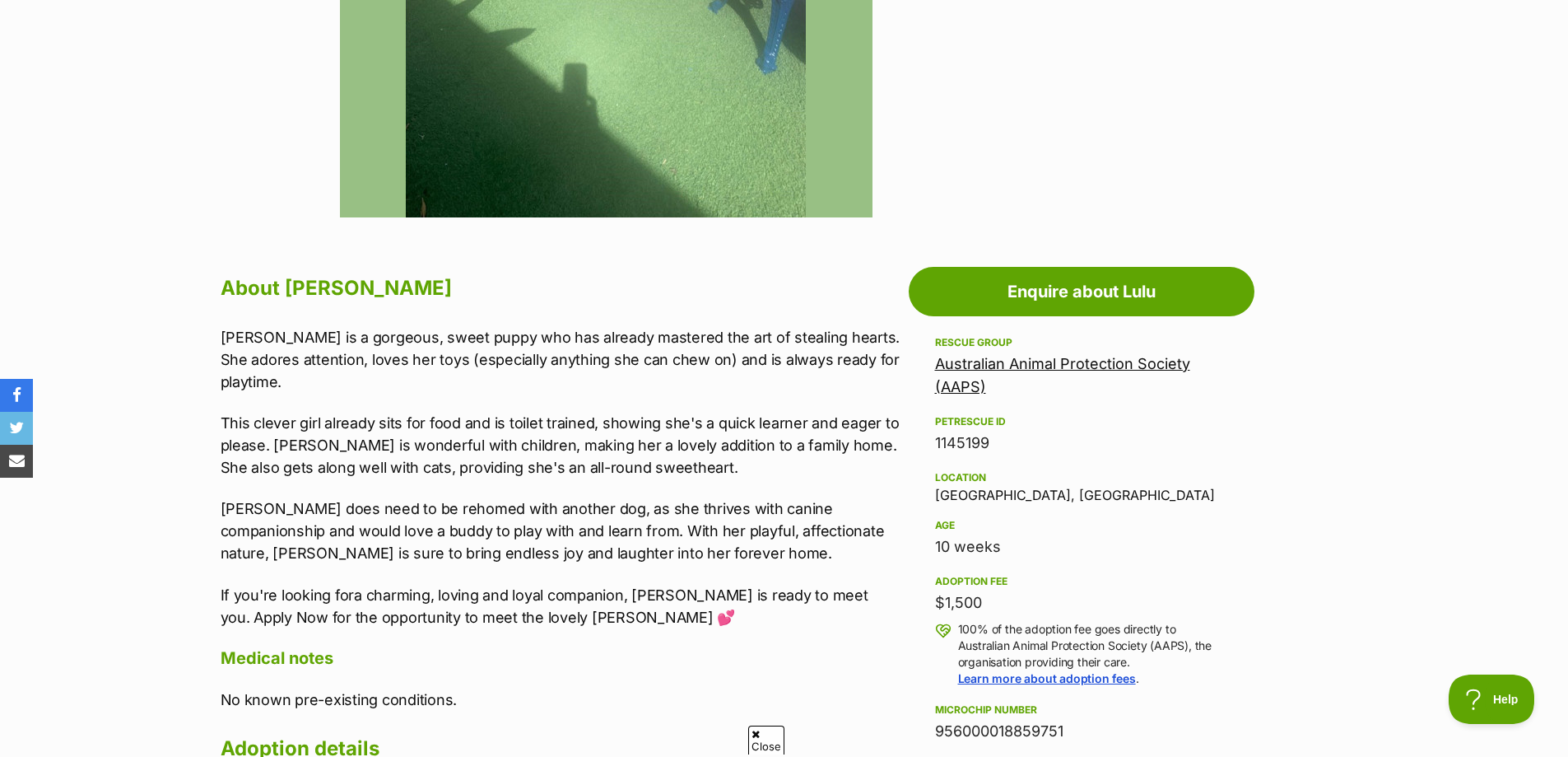
click at [368, 412] on p "This clever girl already sits for food and is toilet trained, showing she's a q…" at bounding box center [560, 445] width 680 height 67
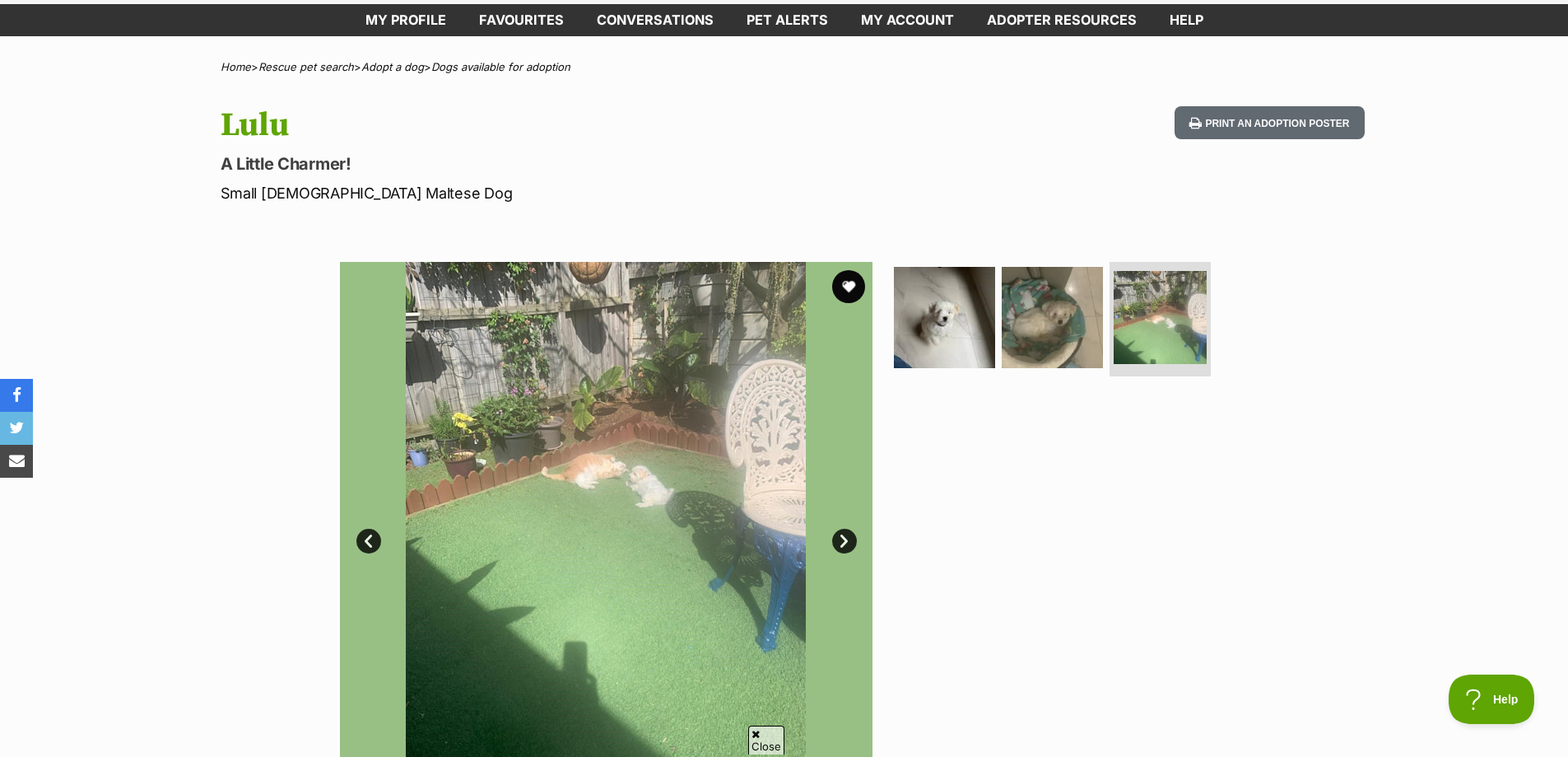
scroll to position [0, 0]
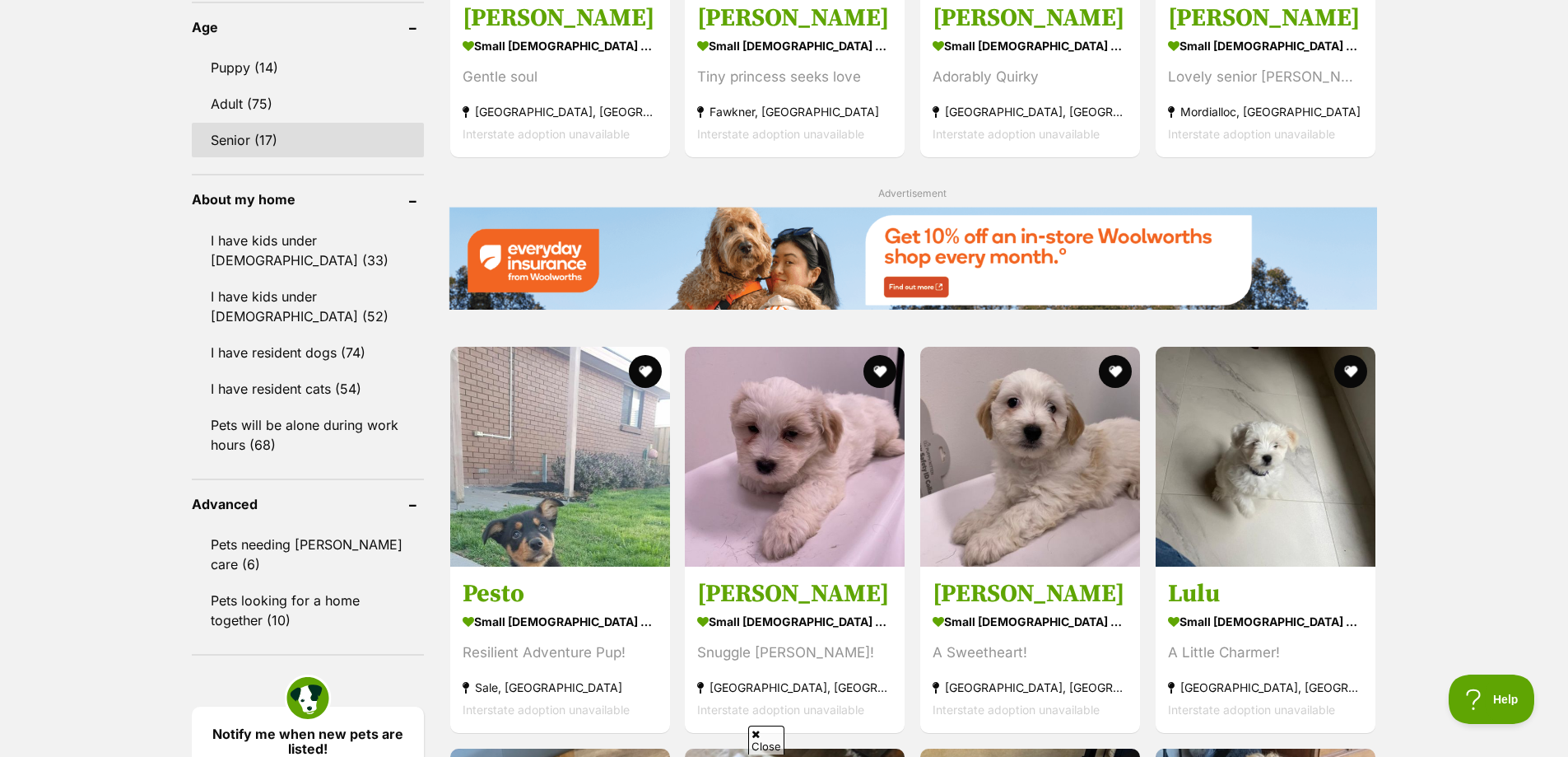
scroll to position [1729, 0]
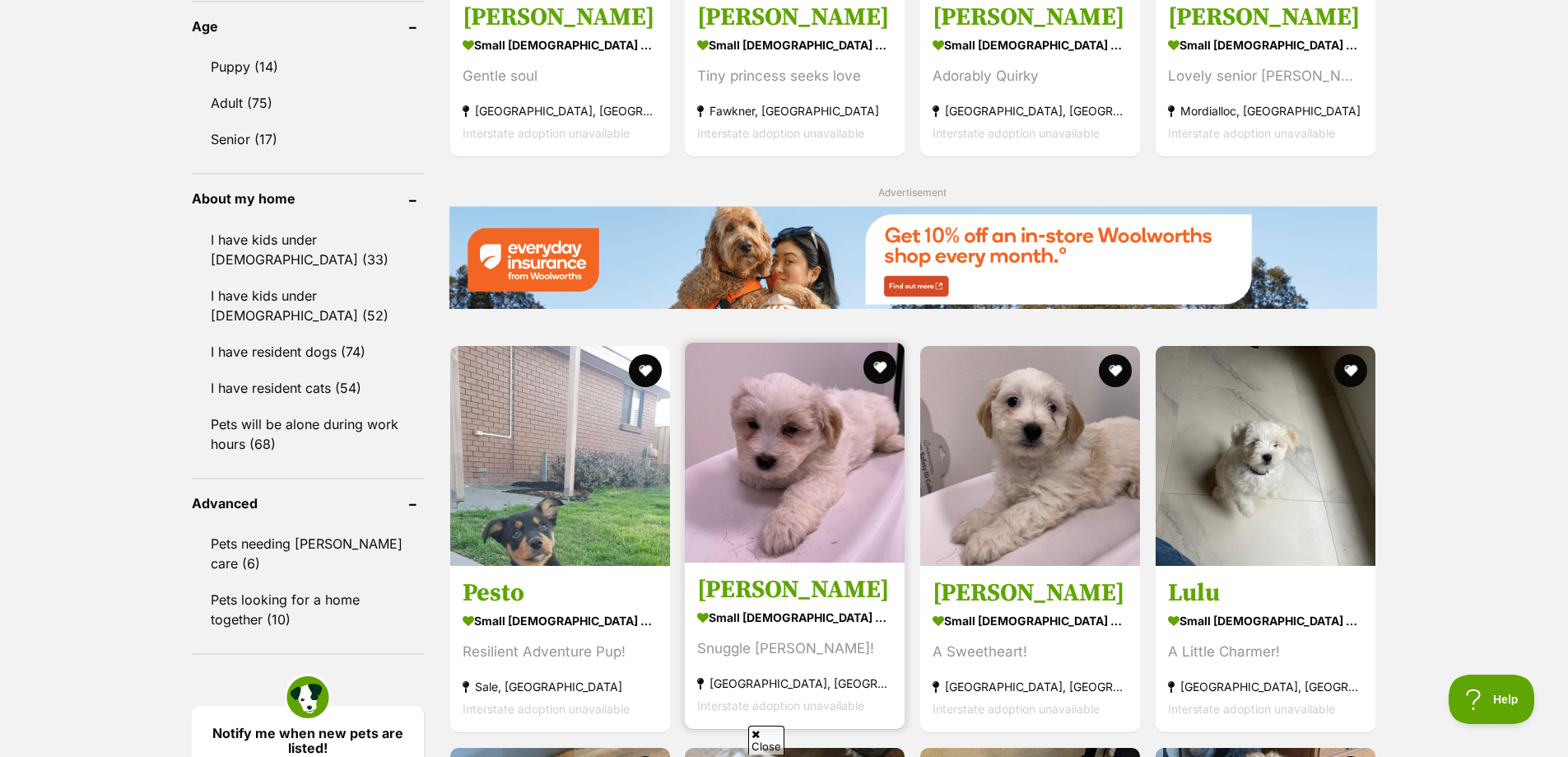
click at [741, 587] on h3 "Winston" at bounding box center [794, 589] width 195 height 31
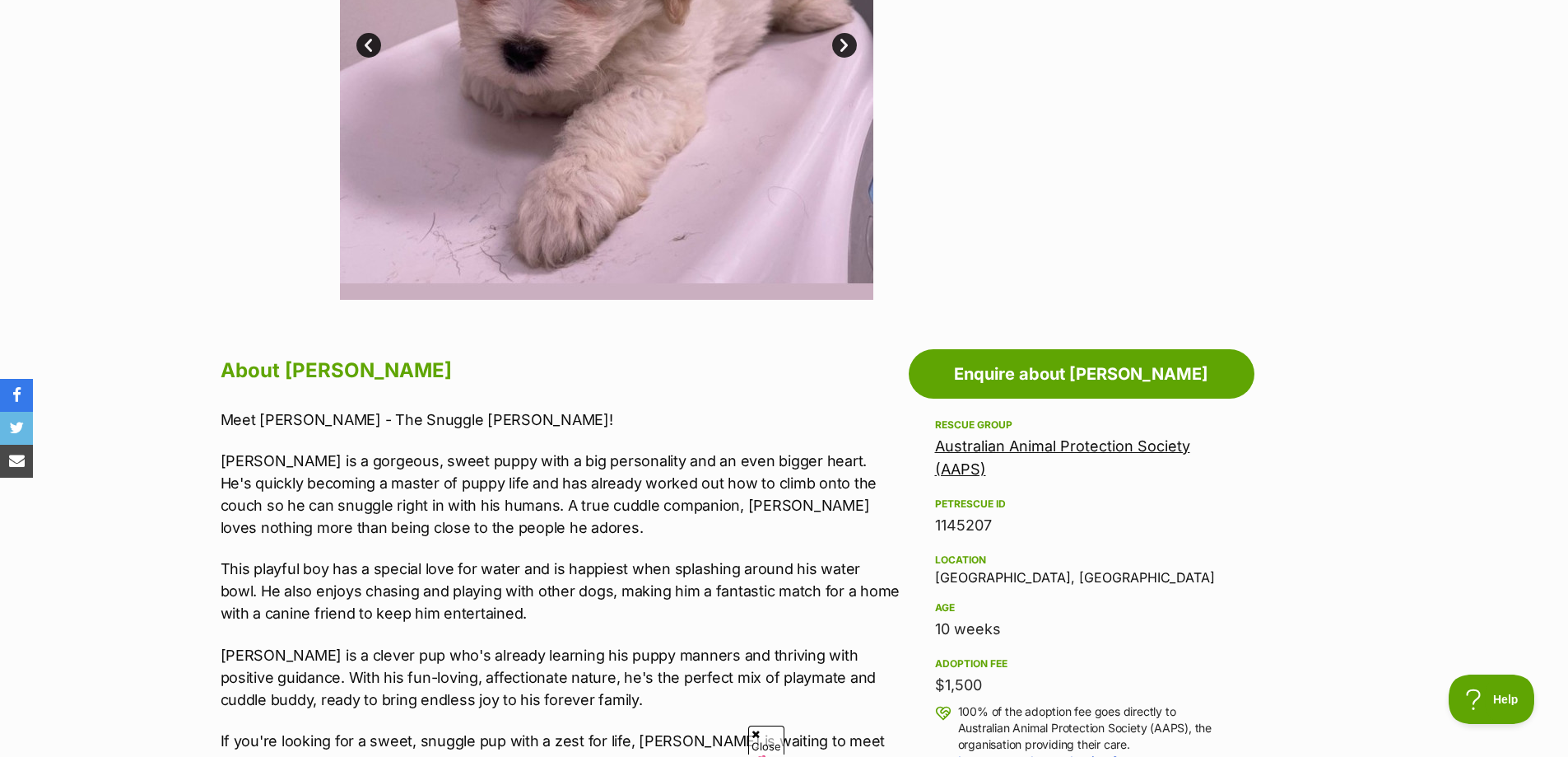
scroll to position [659, 0]
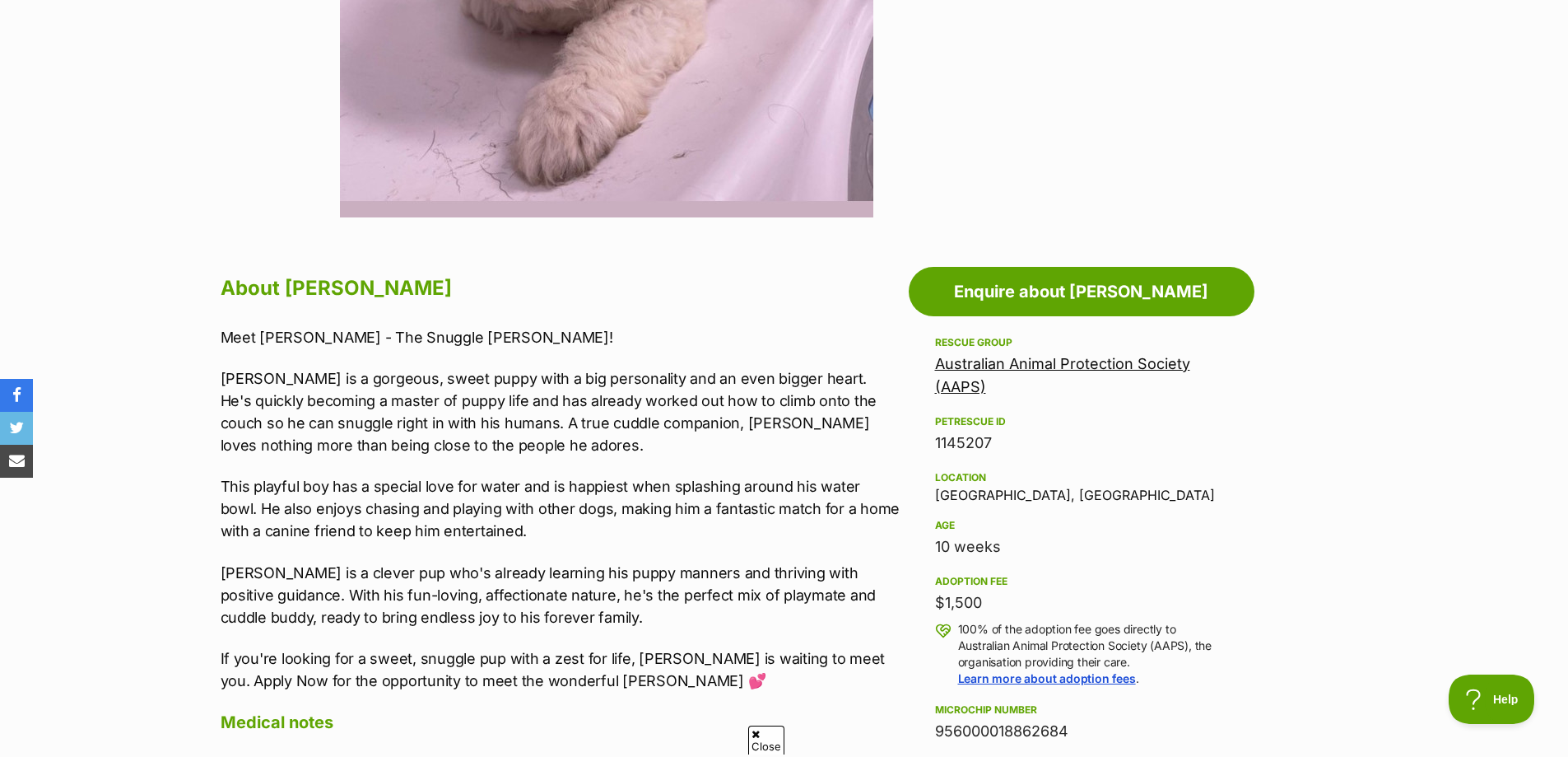
click at [396, 485] on p "This playful boy has a special love for water and is happiest when splashing ar…" at bounding box center [560, 508] width 680 height 67
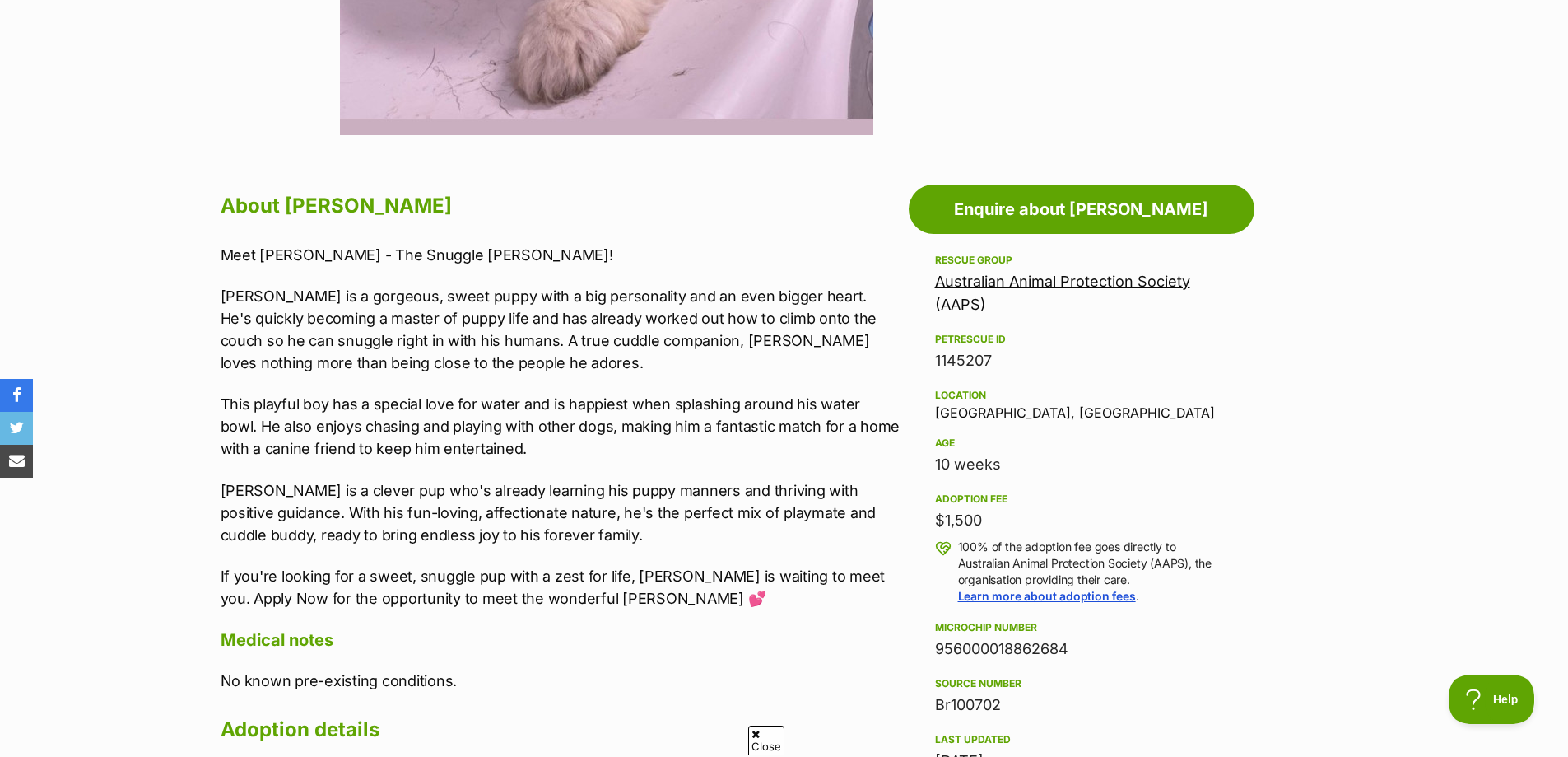
click at [382, 498] on p "[PERSON_NAME] is a clever pup who's already learning his puppy manners and thri…" at bounding box center [560, 512] width 680 height 67
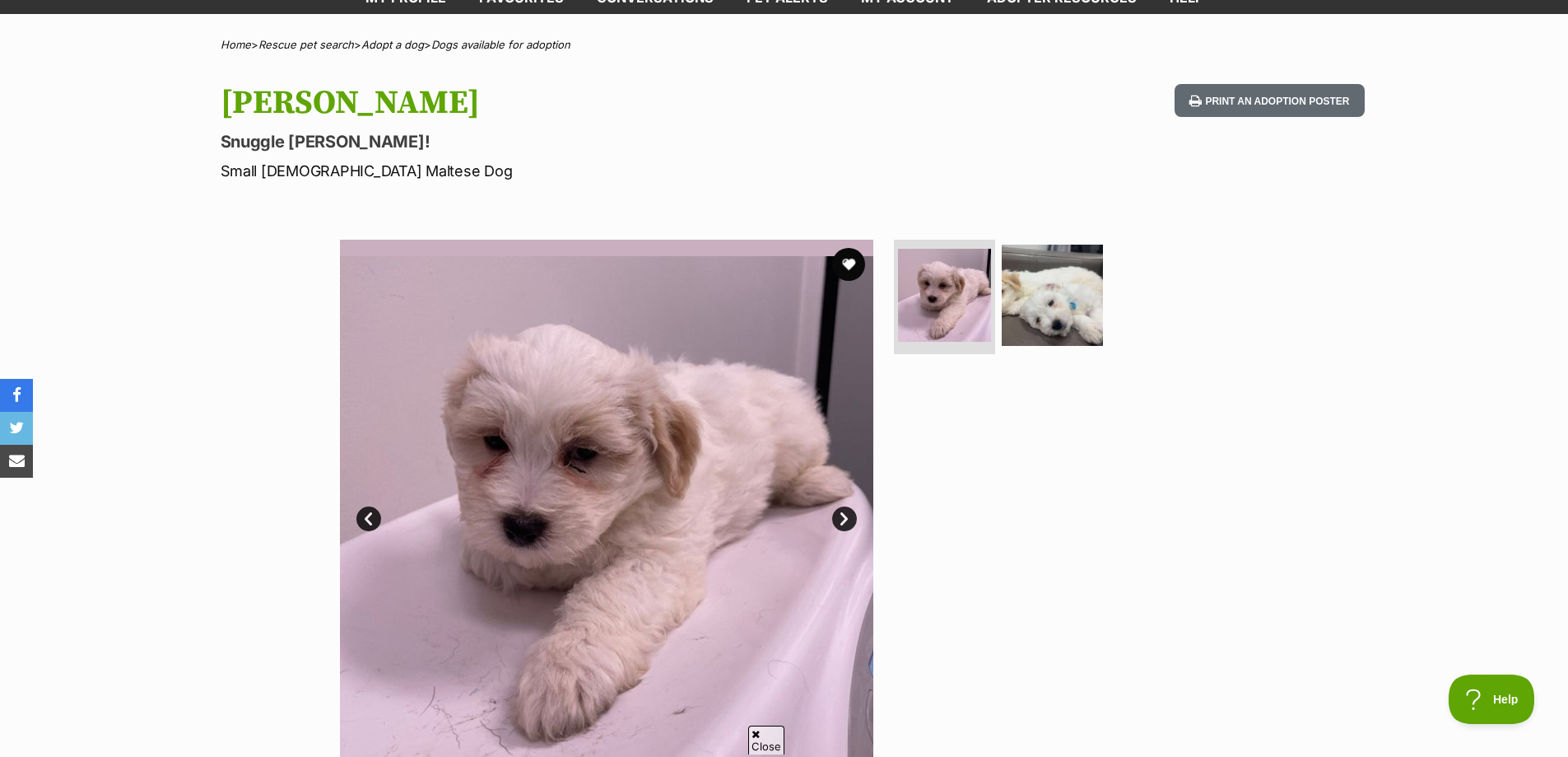
scroll to position [0, 0]
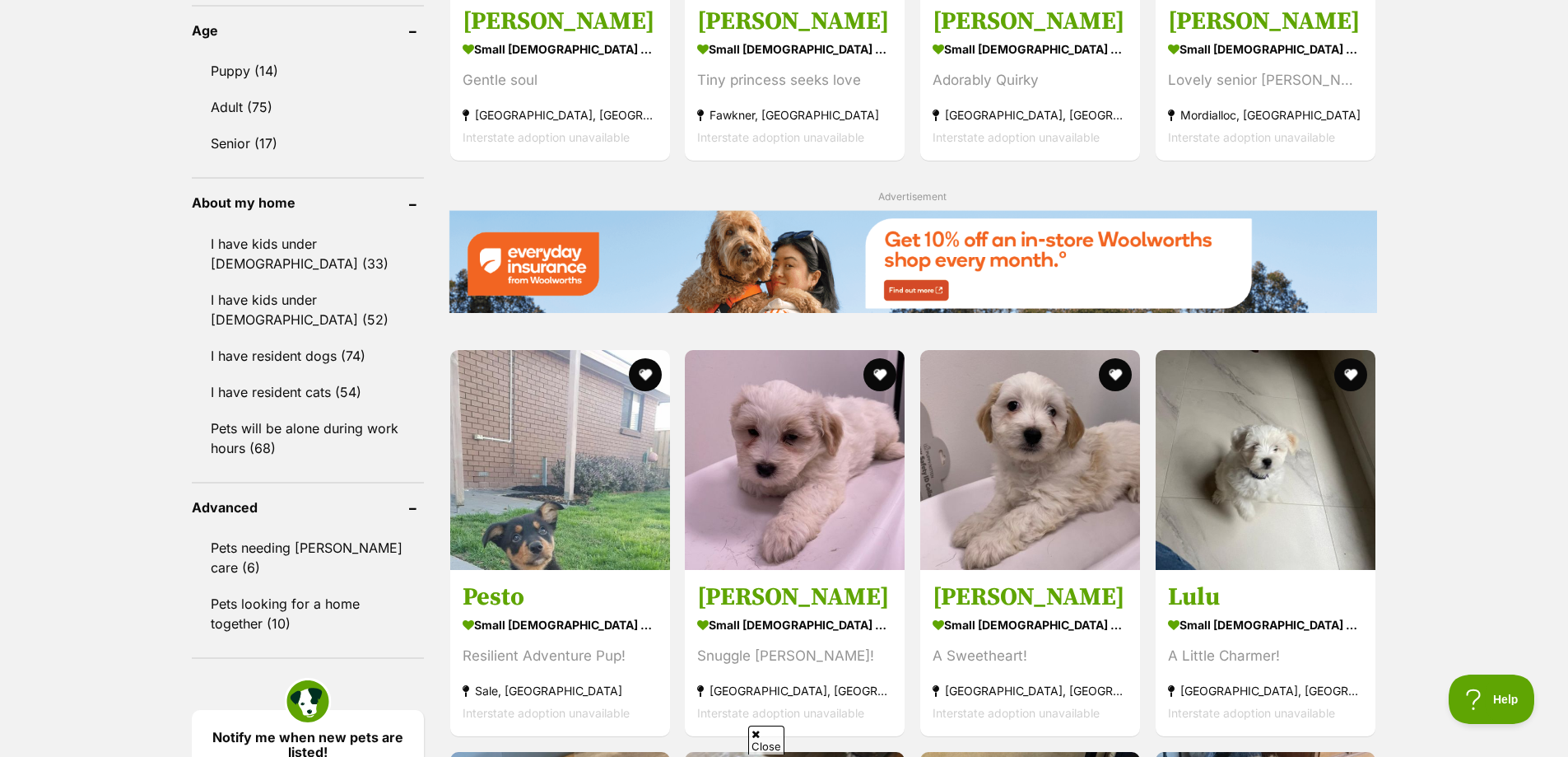
scroll to position [1729, 0]
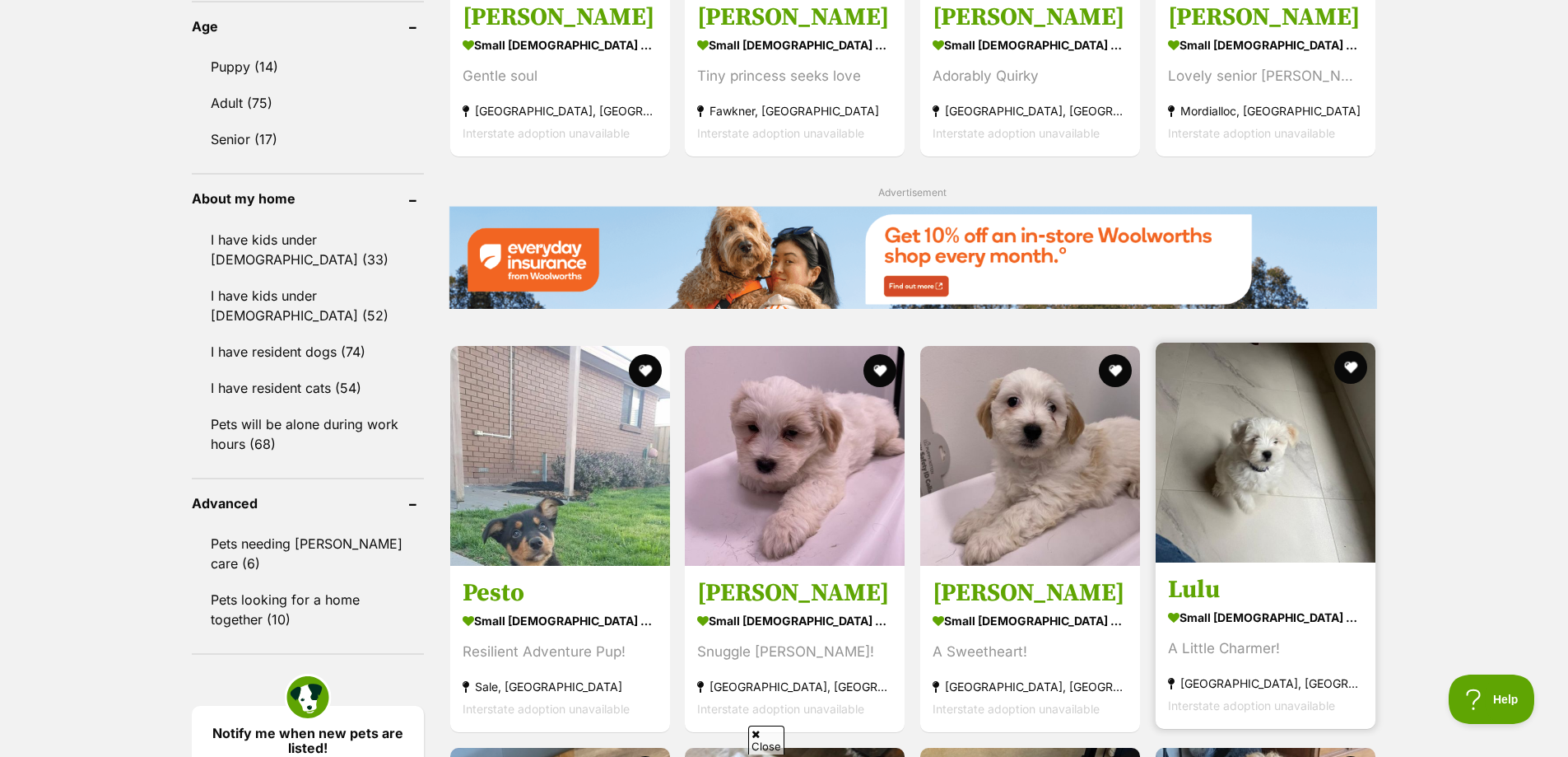
click at [1260, 495] on img at bounding box center [1265, 452] width 220 height 220
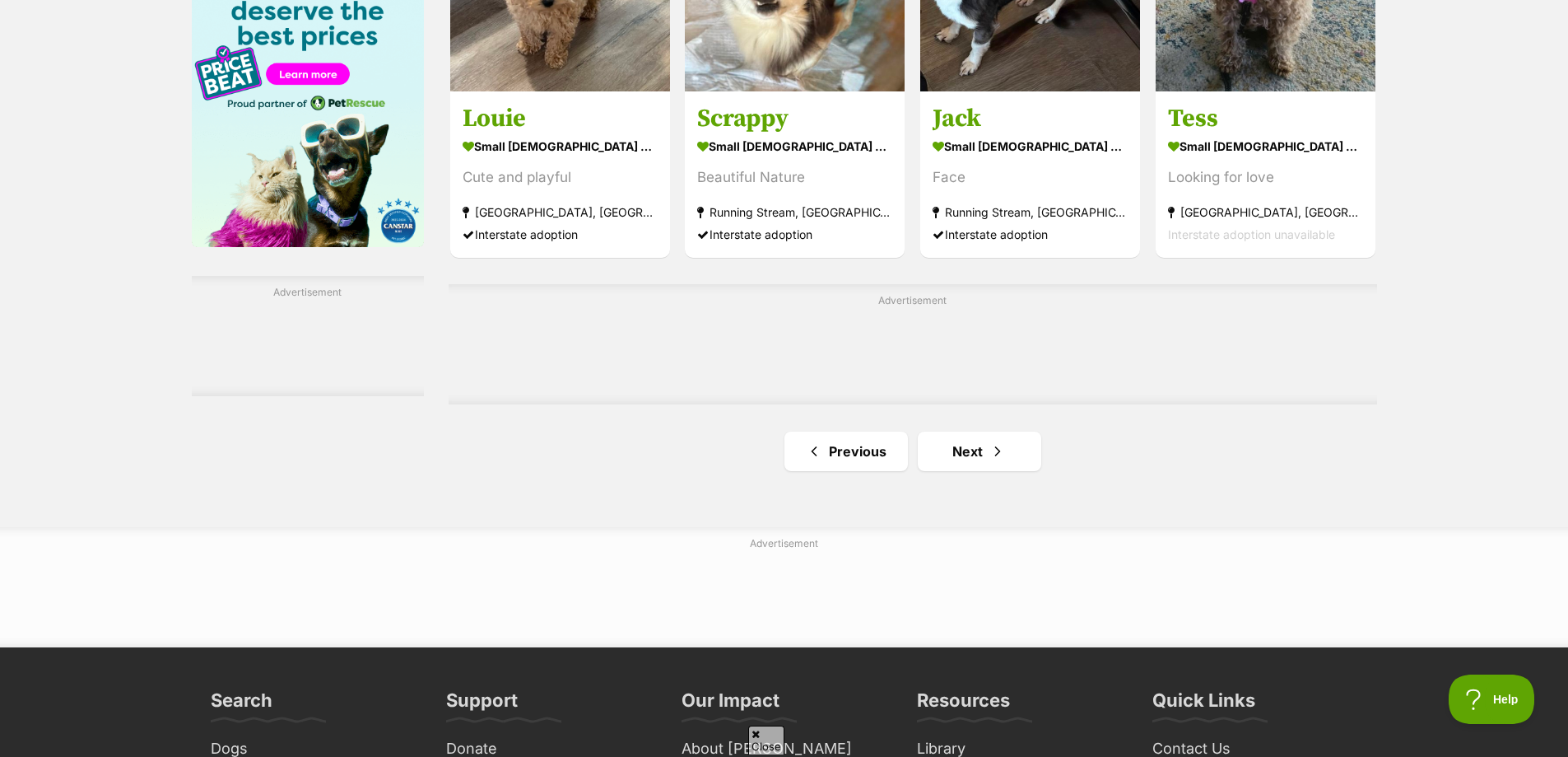
scroll to position [2635, 0]
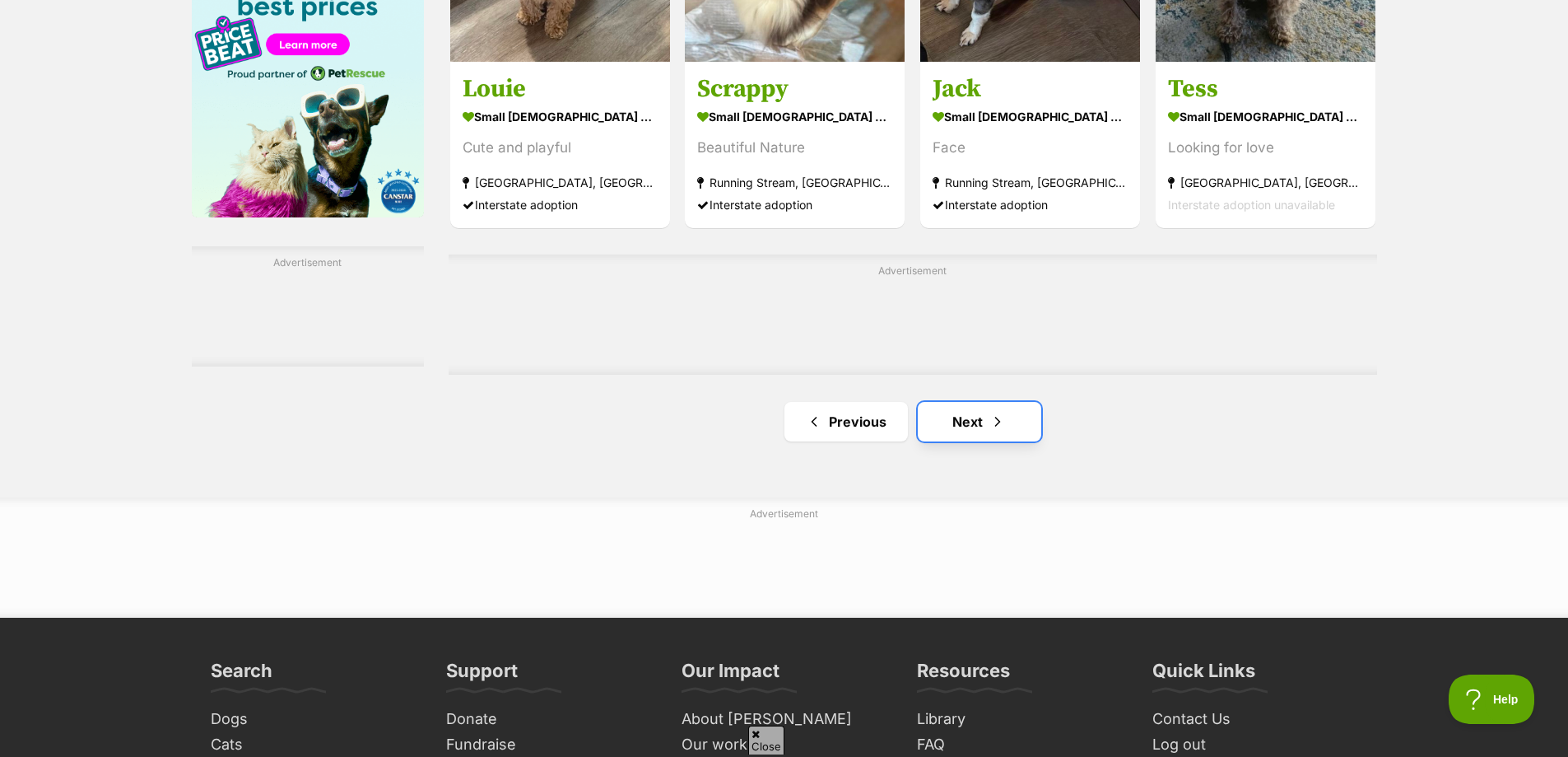
click at [966, 408] on link "Next" at bounding box center [979, 421] width 123 height 40
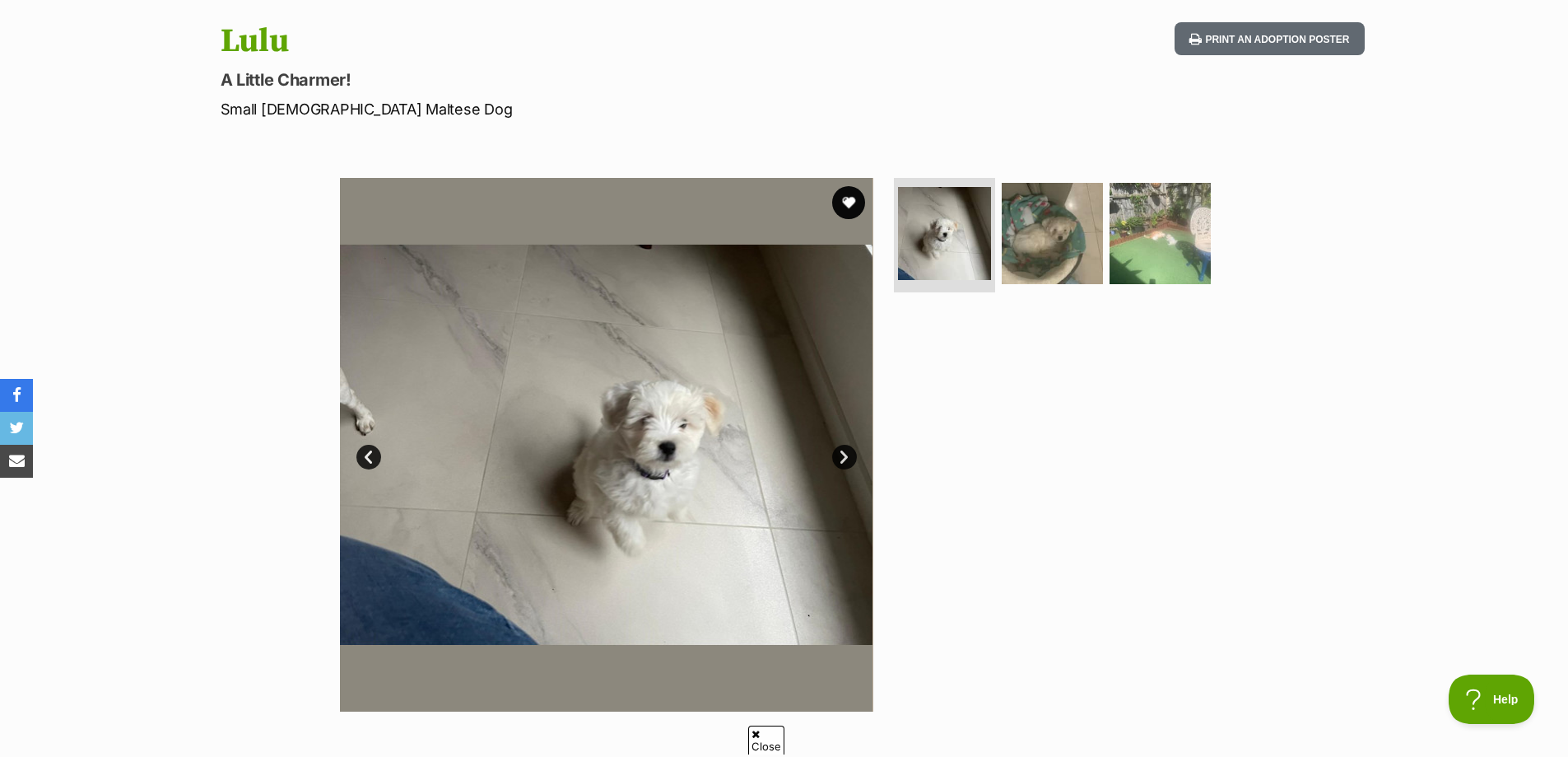
scroll to position [247, 0]
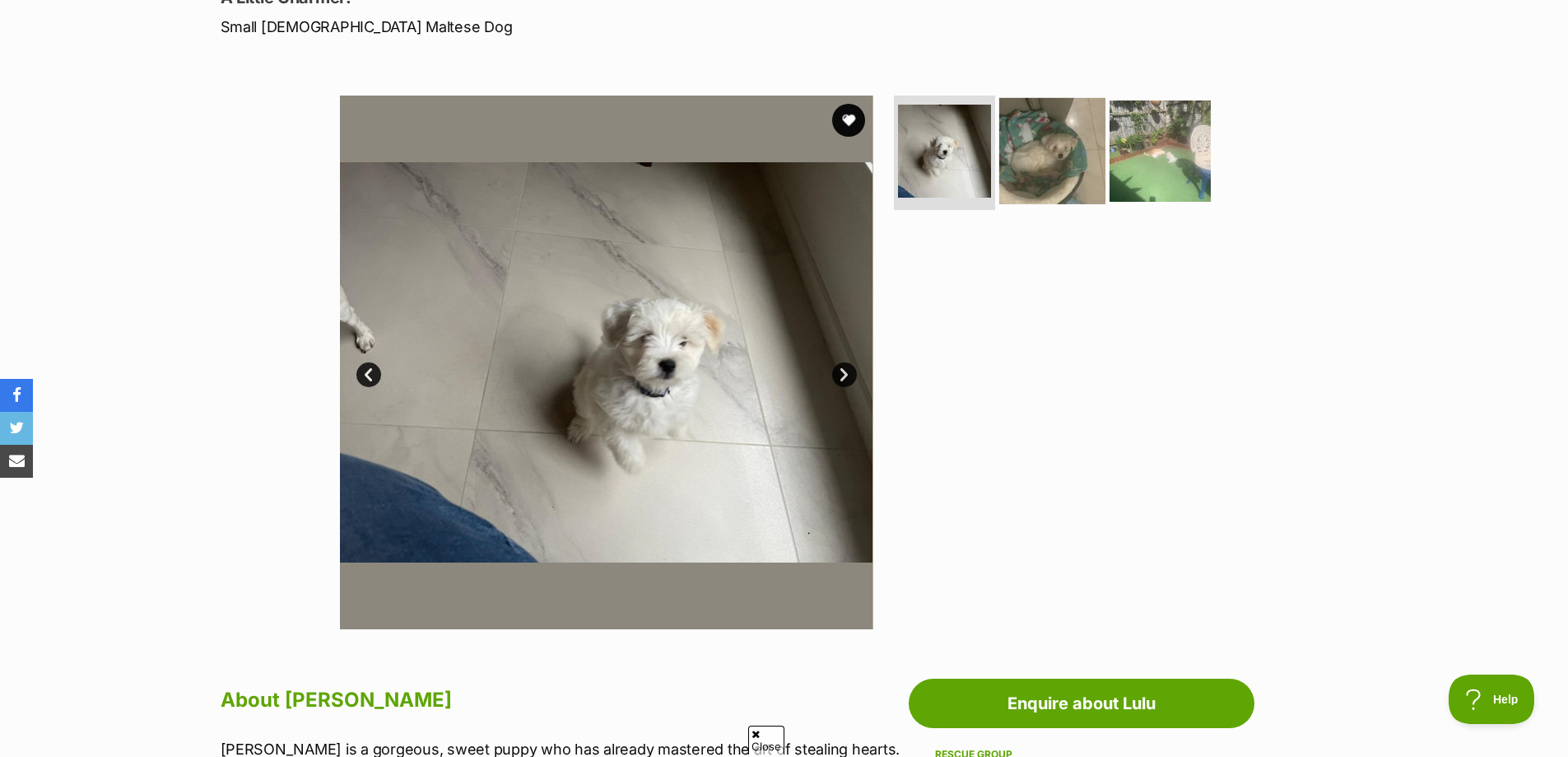
click at [1041, 184] on img at bounding box center [1053, 150] width 106 height 106
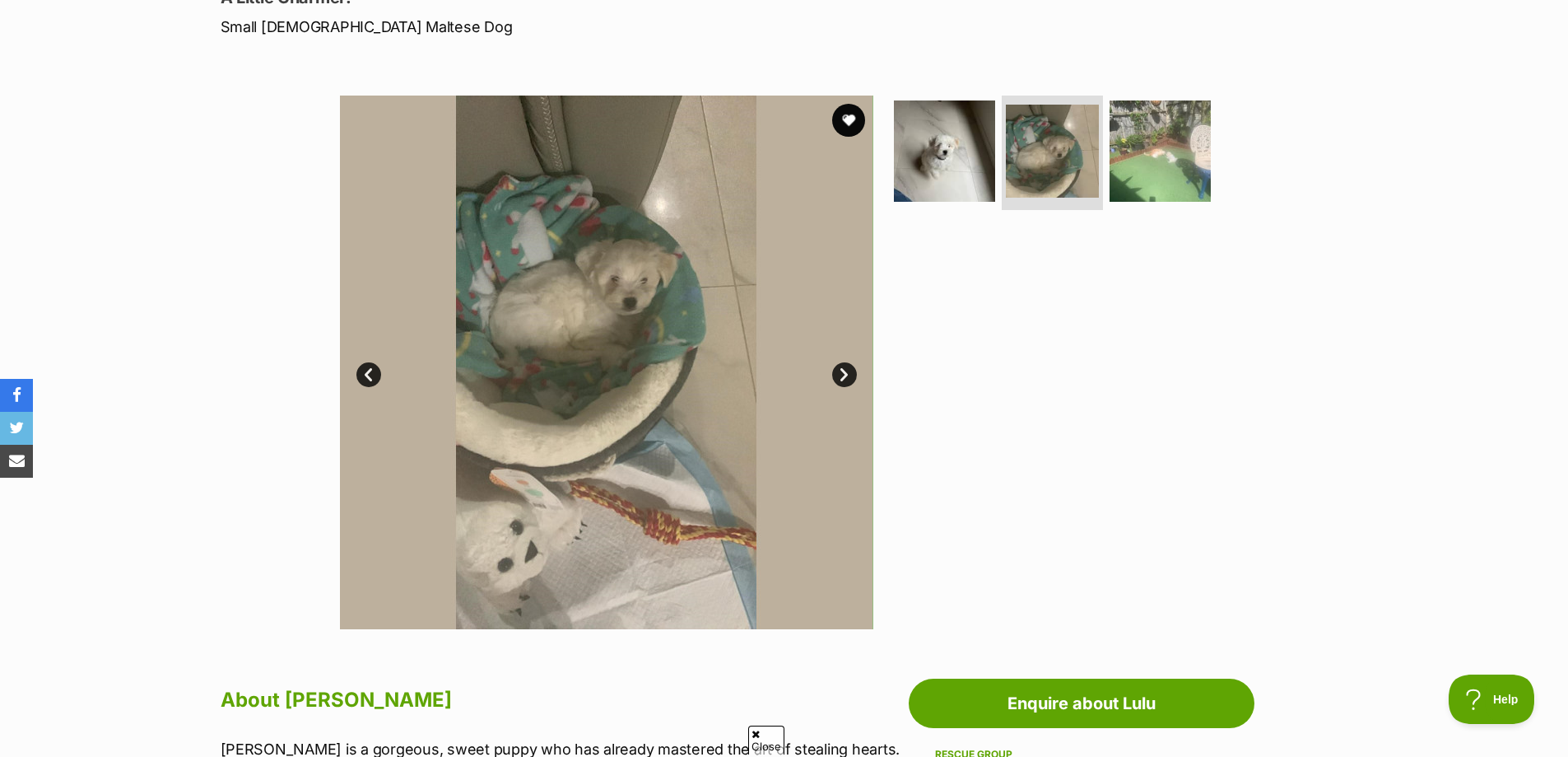
scroll to position [0, 0]
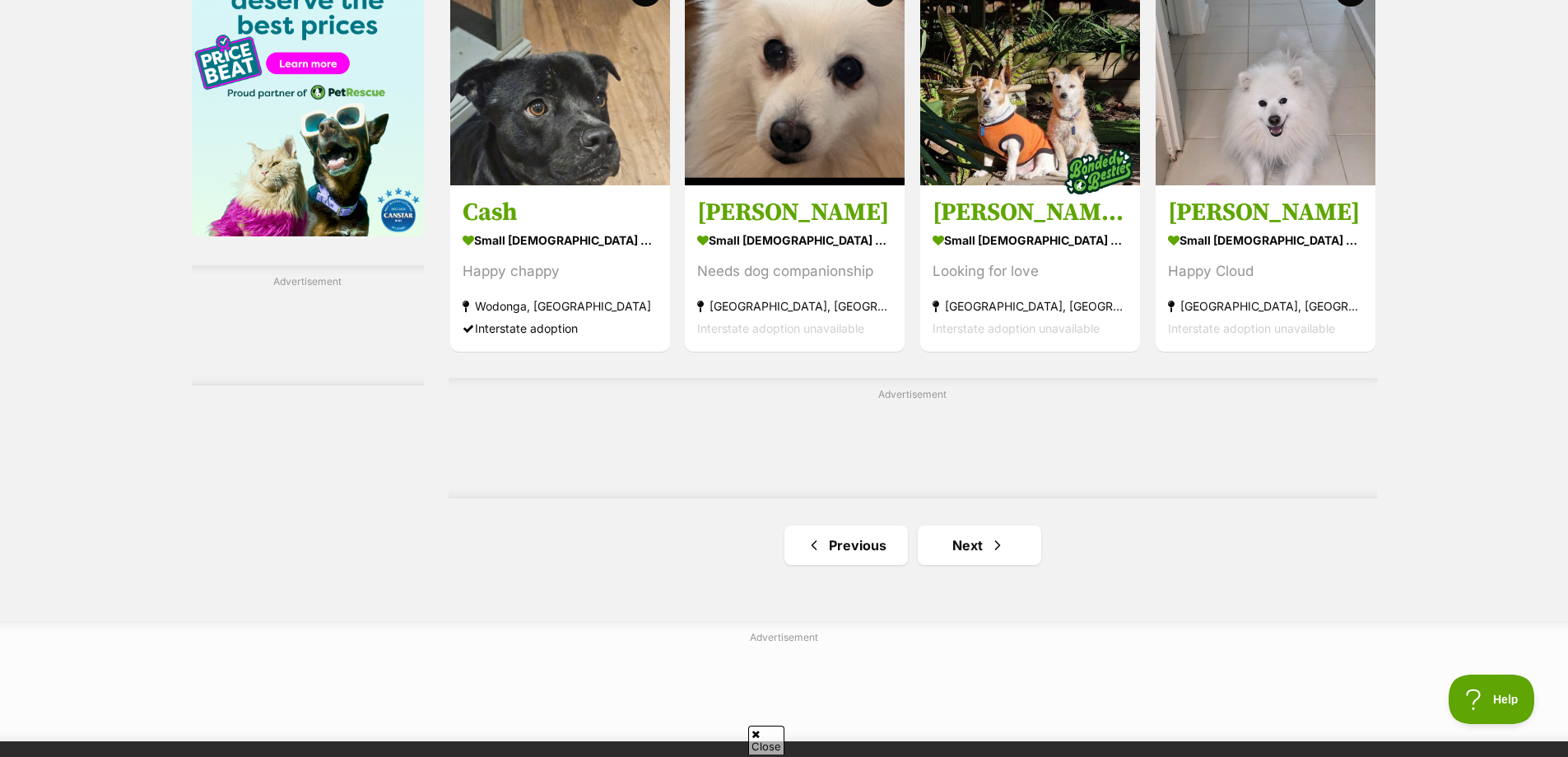
scroll to position [2635, 0]
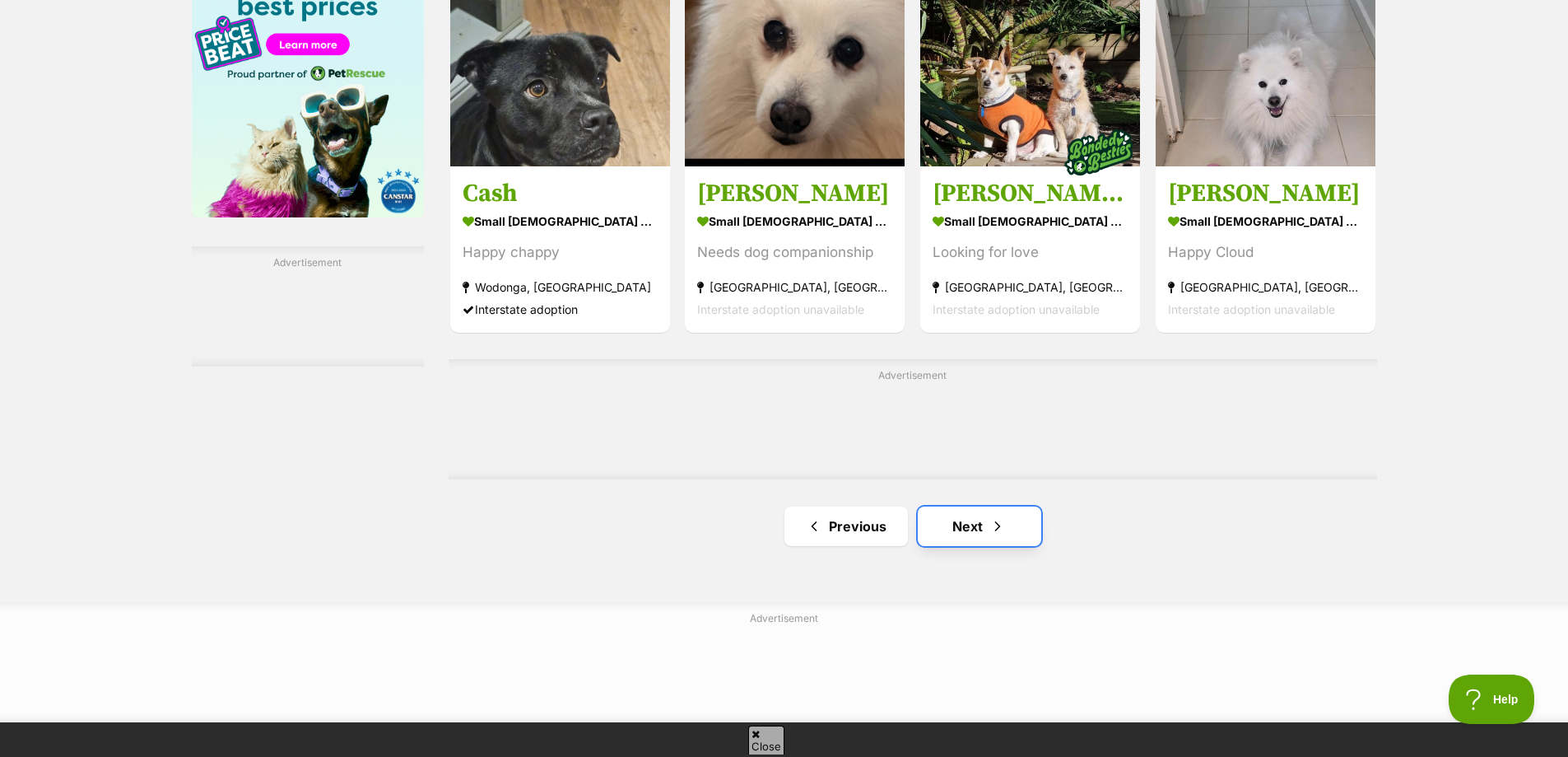
click at [962, 515] on link "Next" at bounding box center [979, 526] width 123 height 40
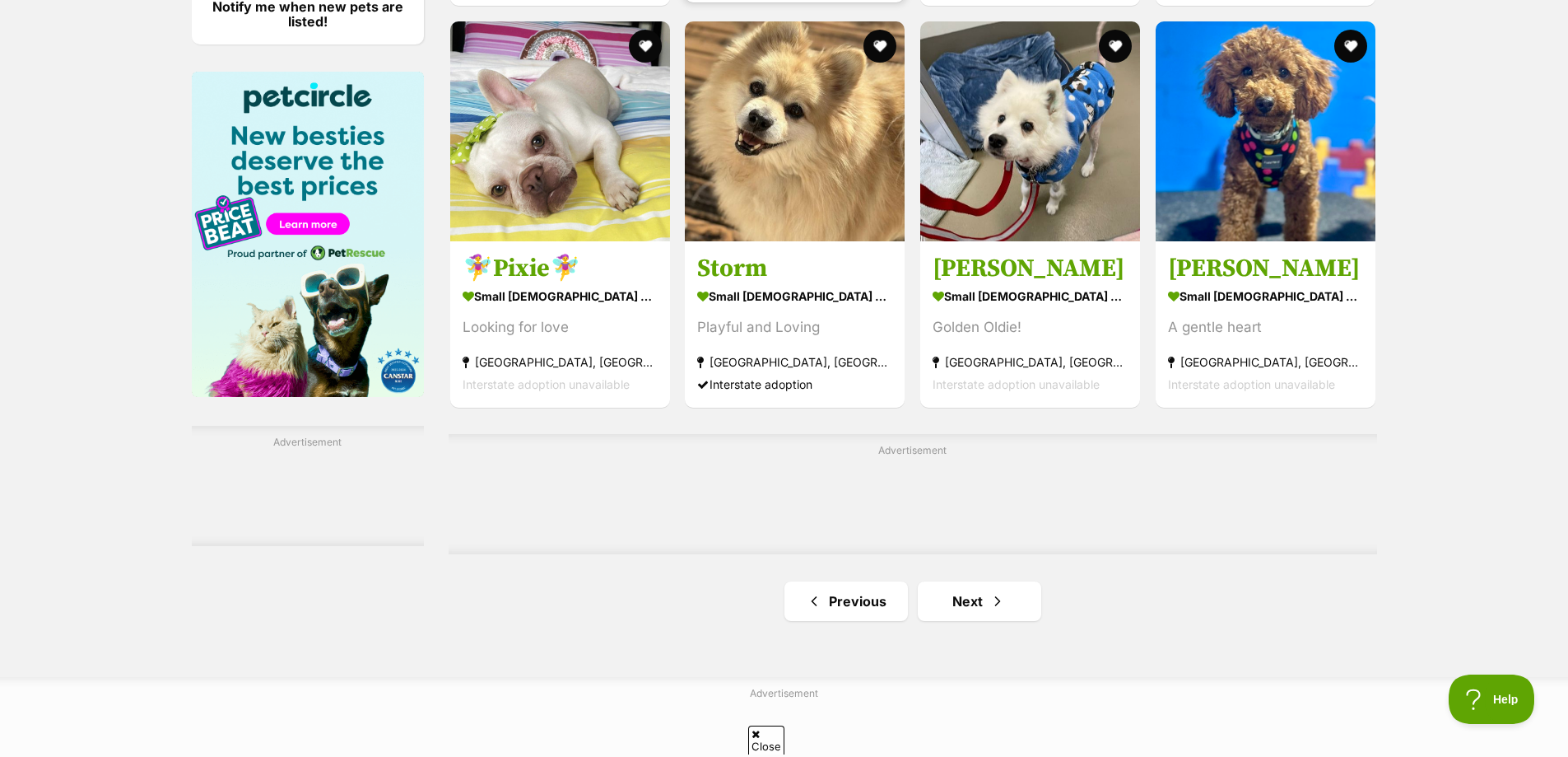
scroll to position [2470, 0]
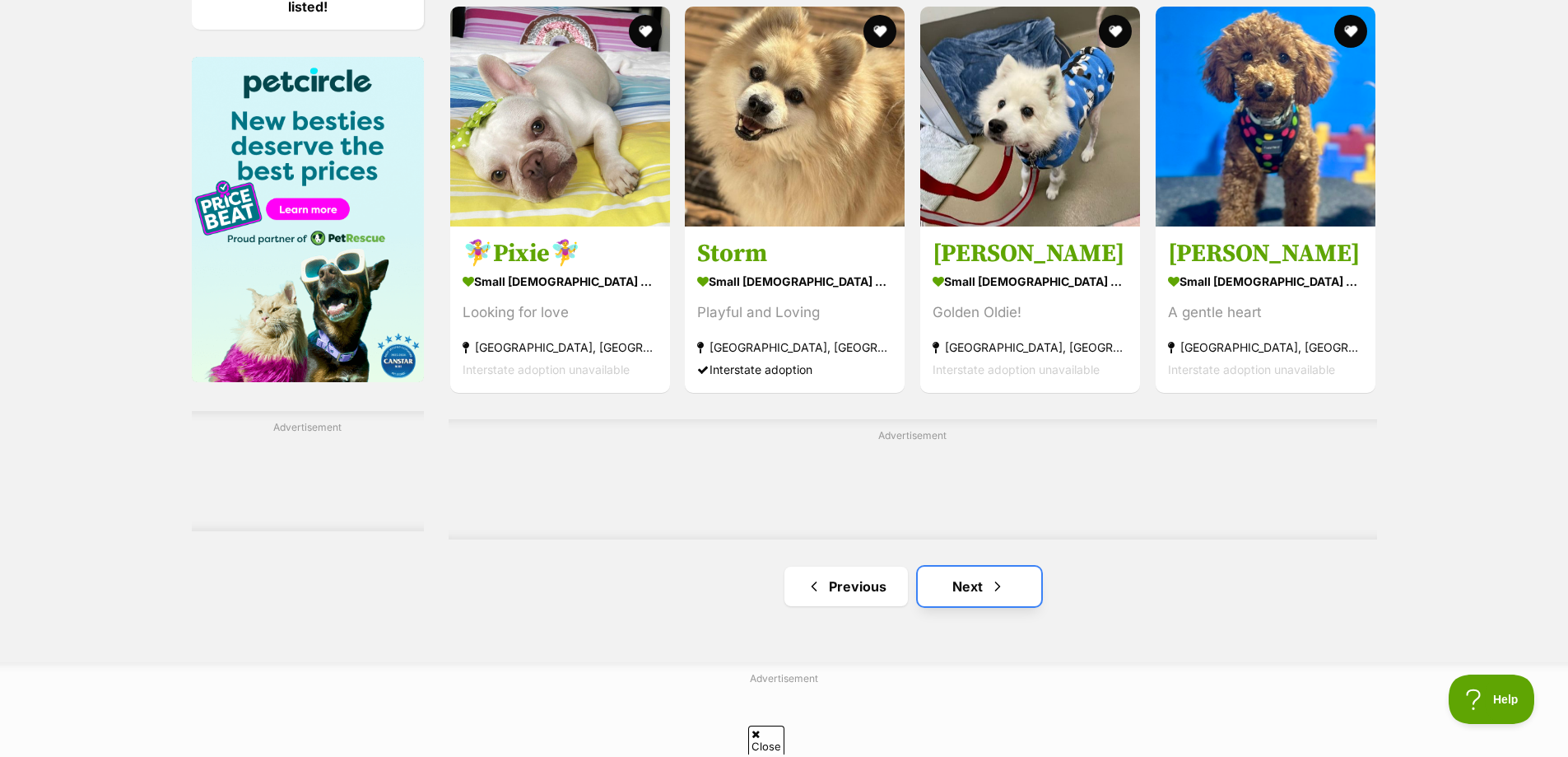
click at [970, 590] on link "Next" at bounding box center [979, 586] width 123 height 40
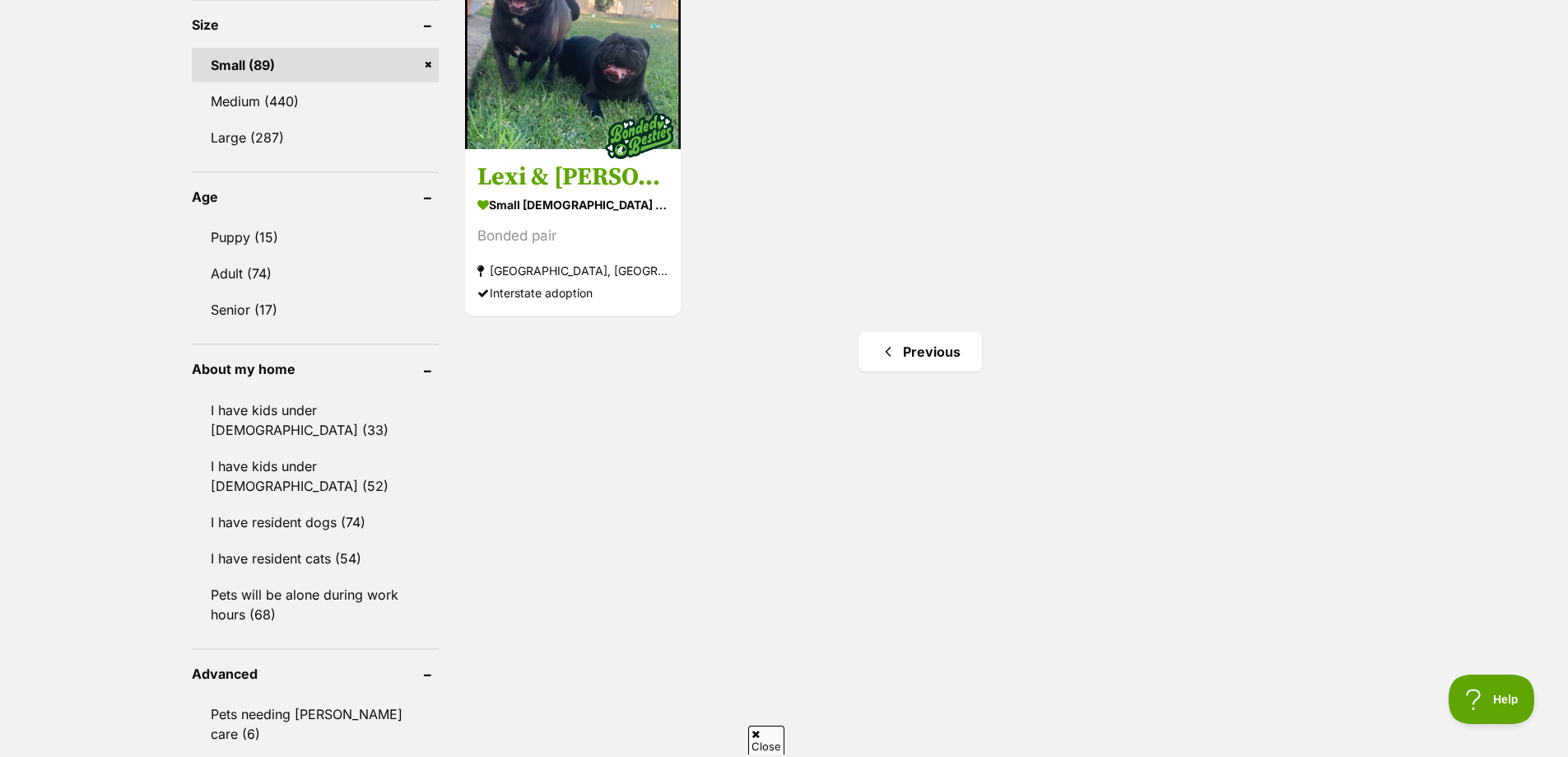
scroll to position [1565, 0]
